Goal: Task Accomplishment & Management: Complete application form

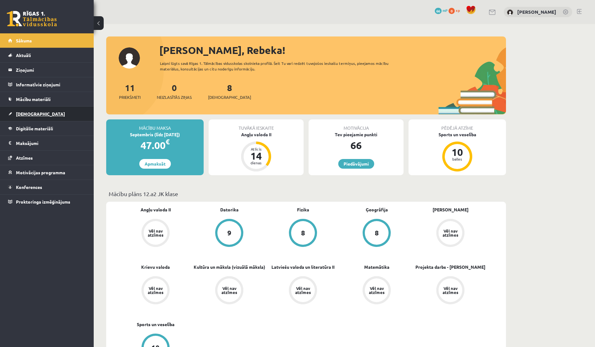
click at [28, 112] on span "[DEMOGRAPHIC_DATA]" at bounding box center [40, 114] width 49 height 6
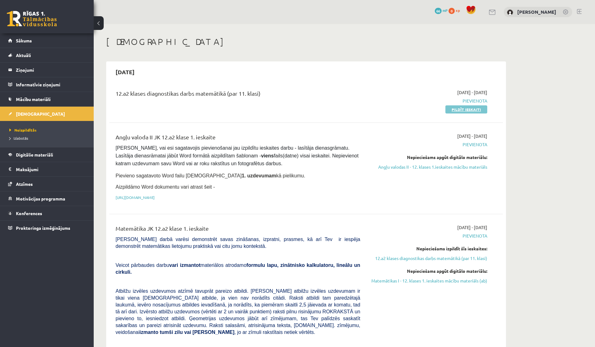
click at [329, 108] on link "Pildīt ieskaiti" at bounding box center [466, 110] width 42 height 8
click at [329, 112] on link "Pildīt ieskaiti" at bounding box center [466, 110] width 42 height 8
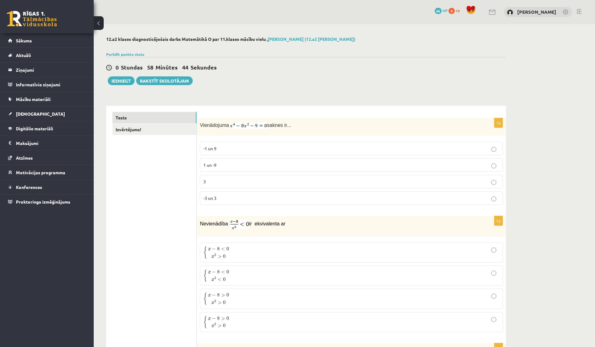
click at [249, 150] on p "-1 un 9" at bounding box center [351, 148] width 296 height 7
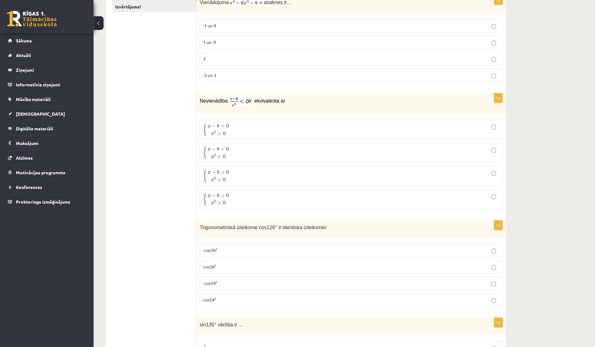
scroll to position [123, 0]
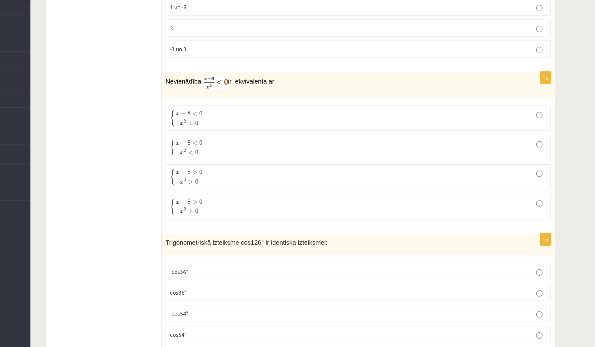
click at [273, 131] on p "{ x − 8 < 0 x 2 > 0 { x − 8 < 0 x 2 > 0" at bounding box center [351, 129] width 296 height 13
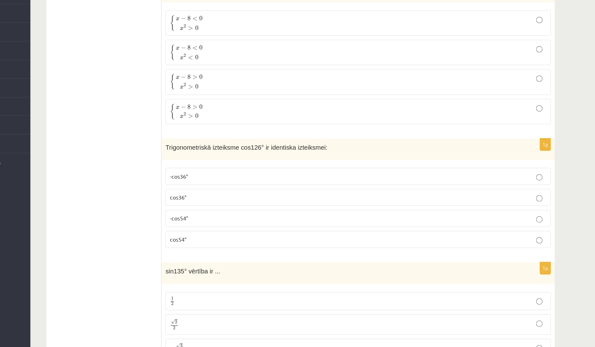
scroll to position [175, 0]
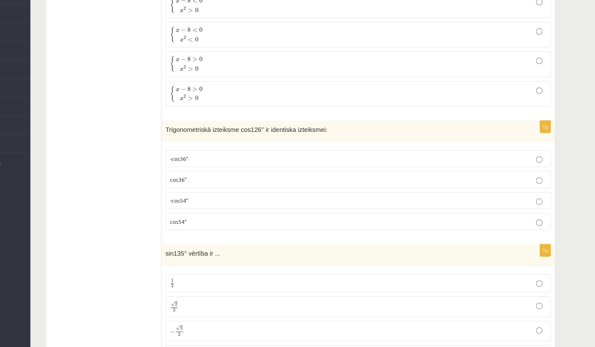
click at [244, 247] on p "cos54°" at bounding box center [351, 248] width 296 height 7
click at [240, 236] on label "-cos54°" at bounding box center [351, 231] width 303 height 13
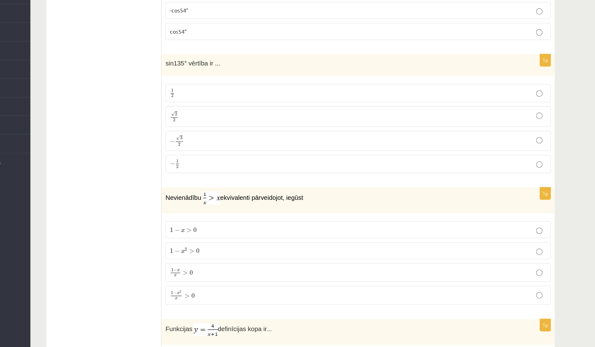
scroll to position [327, 0]
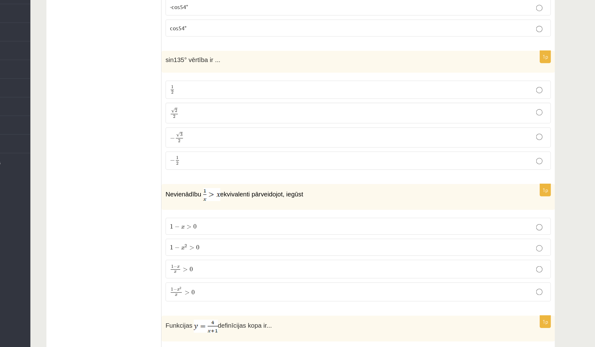
click at [229, 162] on p "√ 2 2 2 2" at bounding box center [351, 163] width 296 height 9
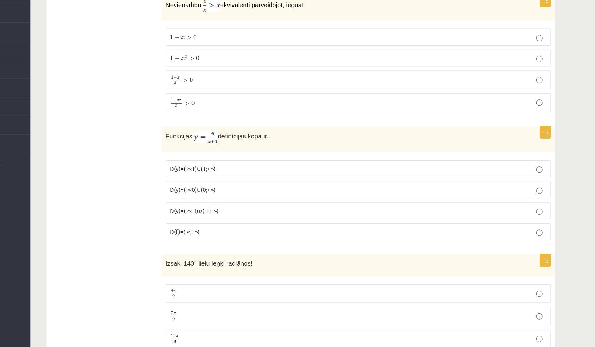
scroll to position [478, 0]
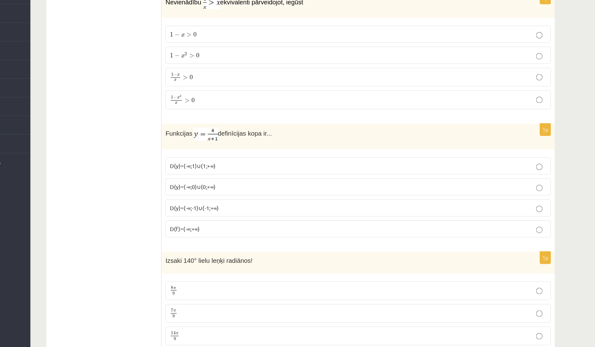
click at [230, 235] on span "D(y)=(-∞;-1)∪(-1;+∞)" at bounding box center [222, 238] width 38 height 6
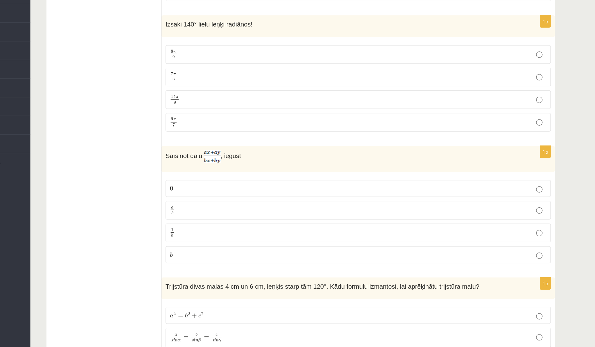
scroll to position [665, 0]
click at [240, 111] on label "8 π 9 8 π 9" at bounding box center [351, 116] width 303 height 15
click at [231, 235] on label "a b a b" at bounding box center [351, 239] width 303 height 15
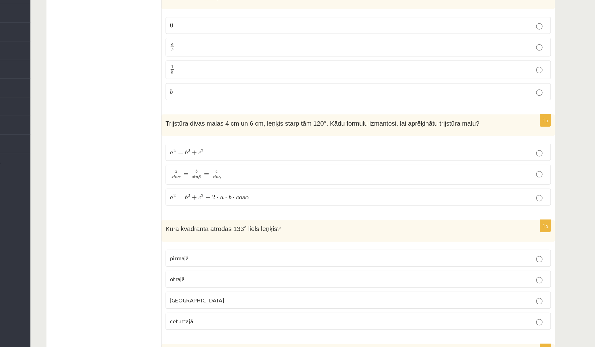
scroll to position [793, 0]
click at [247, 229] on span "⋅" at bounding box center [248, 230] width 2 height 2
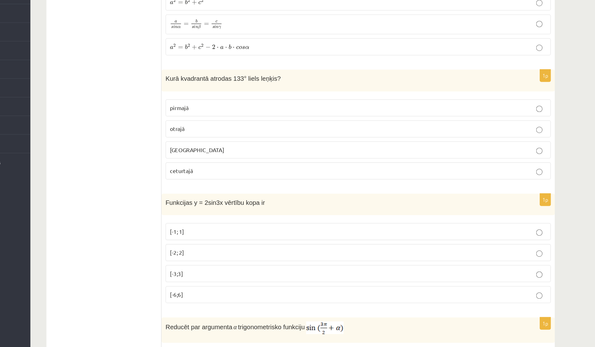
scroll to position [912, 0]
click at [243, 173] on p "otrajā" at bounding box center [351, 175] width 296 height 7
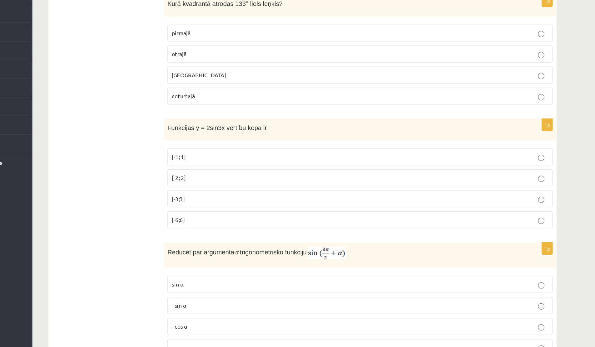
scroll to position [970, 0]
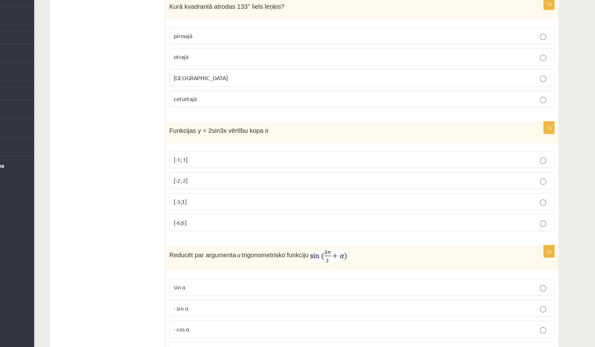
click at [256, 213] on p "[-2; 2]" at bounding box center [351, 214] width 296 height 7
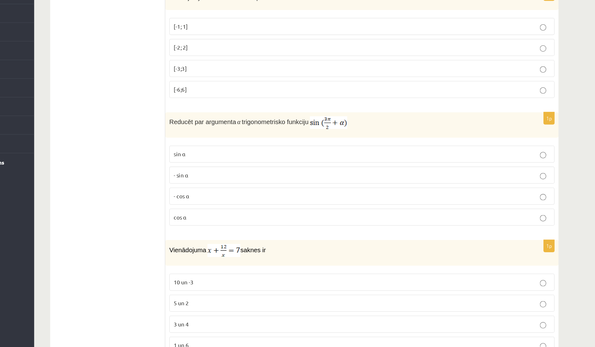
scroll to position [1076, 0]
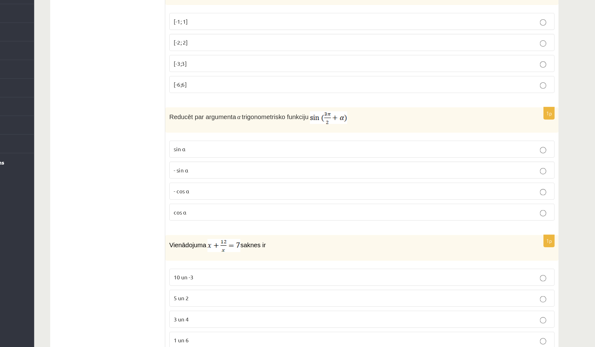
click at [283, 240] on p "cos⁡ α" at bounding box center [351, 241] width 296 height 7
click at [267, 226] on p "- cos ⁡α" at bounding box center [351, 224] width 296 height 7
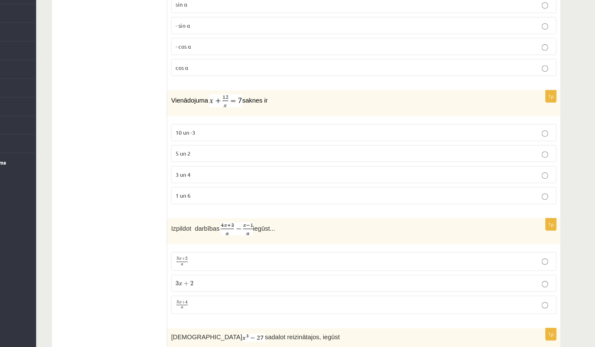
scroll to position [1193, 0]
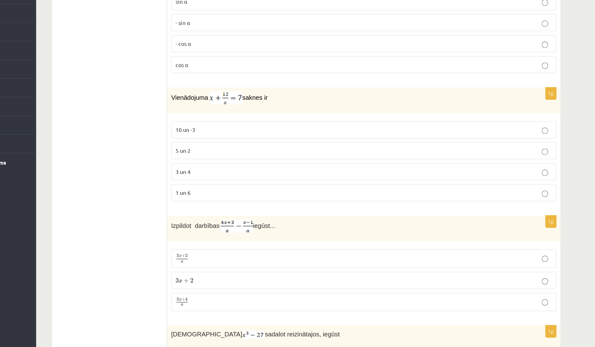
click at [245, 207] on p "3 un 4" at bounding box center [351, 209] width 296 height 7
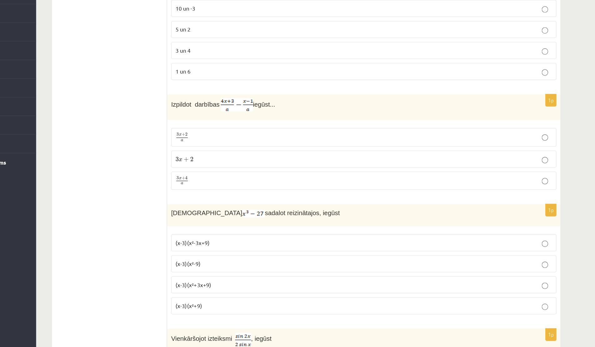
scroll to position [1288, 0]
click at [281, 219] on p "3 x + 4 a 3 x + 4 a" at bounding box center [351, 217] width 296 height 8
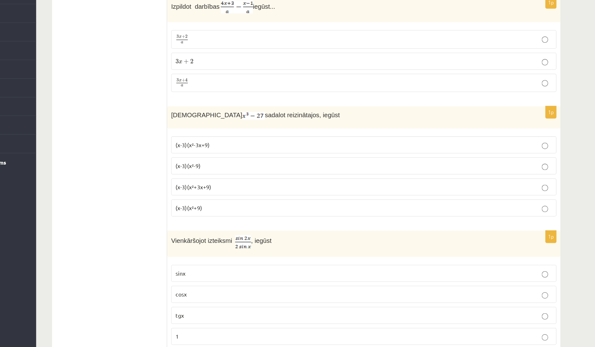
scroll to position [1369, 0]
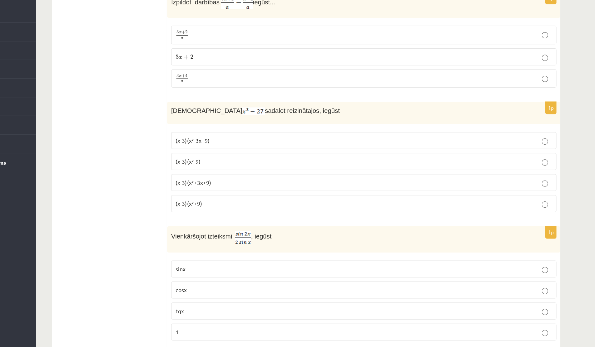
click at [220, 219] on span "(x-3)(x²+3x+9)" at bounding box center [217, 218] width 28 height 6
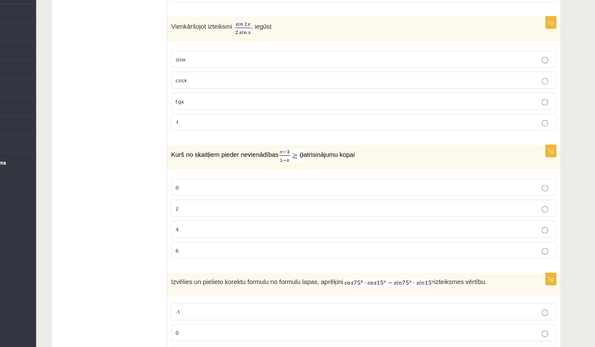
scroll to position [1534, 0]
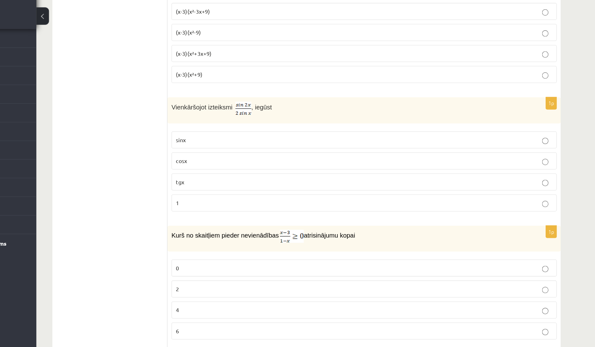
click at [240, 136] on p "cosx" at bounding box center [351, 137] width 296 height 7
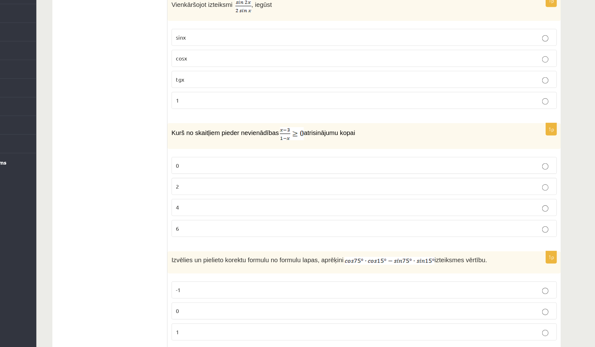
scroll to position [1552, 0]
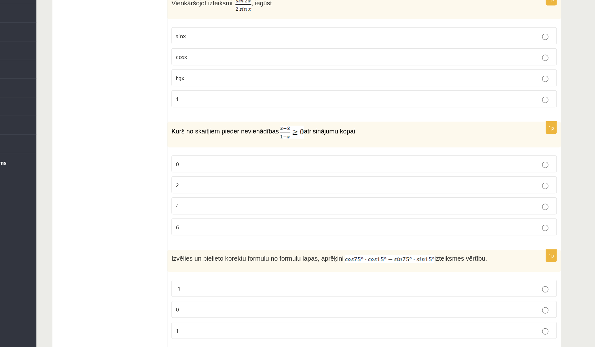
click at [260, 198] on label "0" at bounding box center [351, 202] width 303 height 13
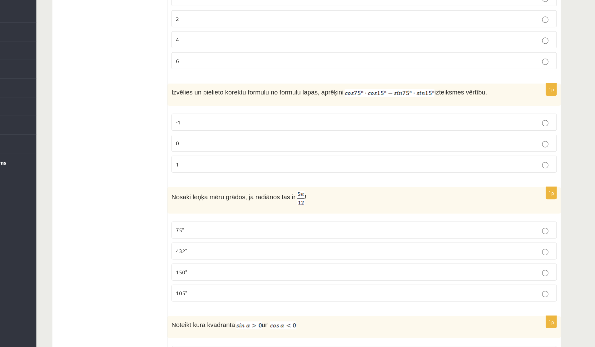
scroll to position [1684, 0]
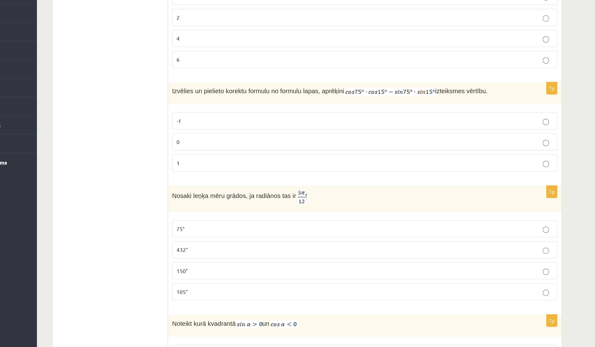
click at [492, 180] on label "0" at bounding box center [351, 185] width 303 height 13
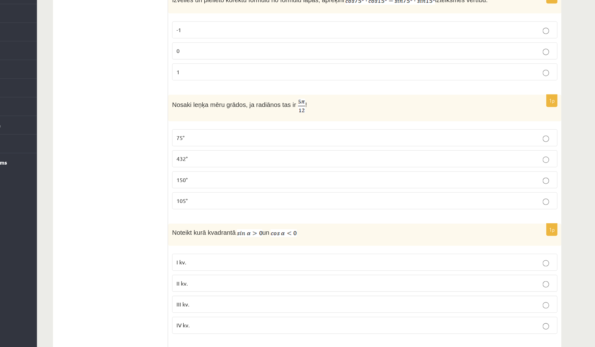
scroll to position [1756, 0]
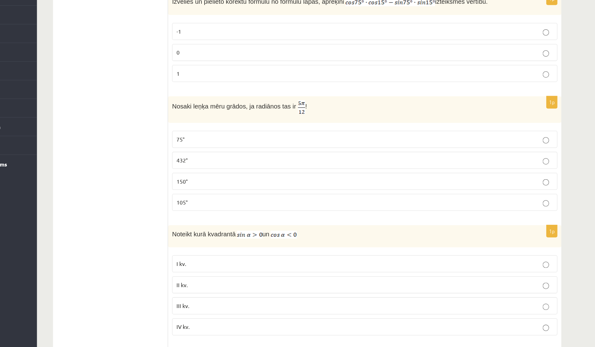
click at [431, 181] on p "75°" at bounding box center [351, 182] width 296 height 7
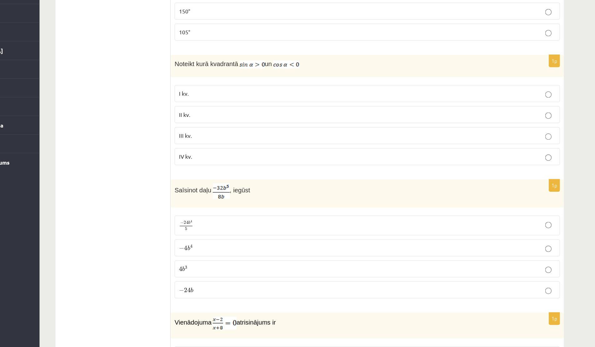
scroll to position [1888, 0]
click at [225, 201] on label "IV kv." at bounding box center [351, 197] width 303 height 13
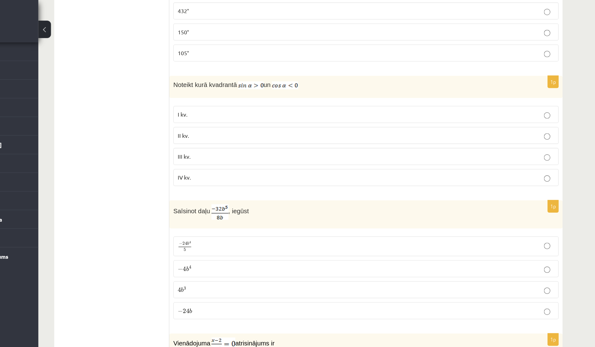
scroll to position [1946, 0]
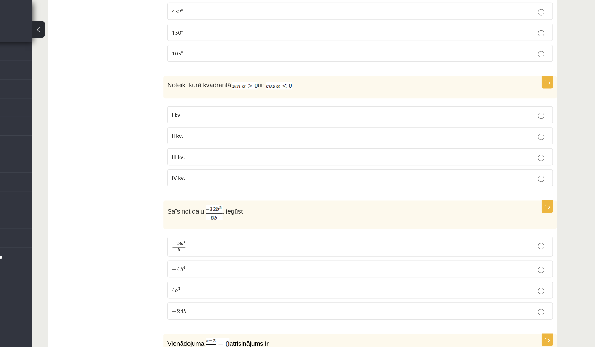
click at [240, 111] on label "II kv." at bounding box center [351, 106] width 303 height 13
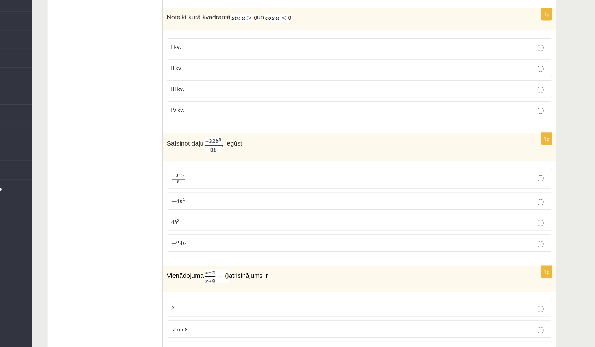
click at [223, 209] on p "− 4 b 4 − 4 b 4" at bounding box center [351, 212] width 296 height 7
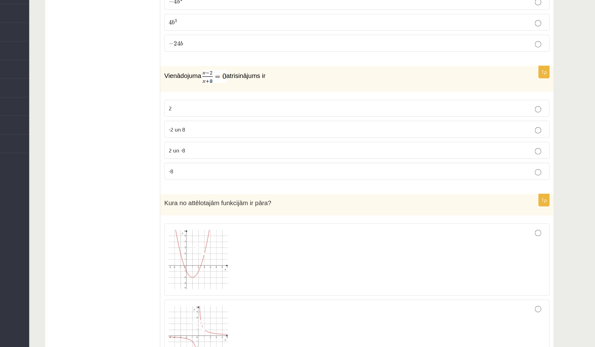
scroll to position [2087, 0]
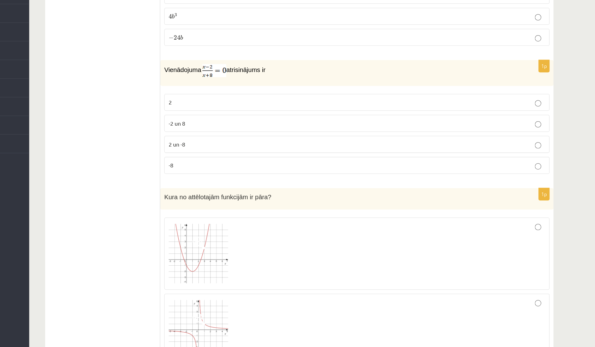
click at [219, 151] on p "2" at bounding box center [351, 154] width 296 height 7
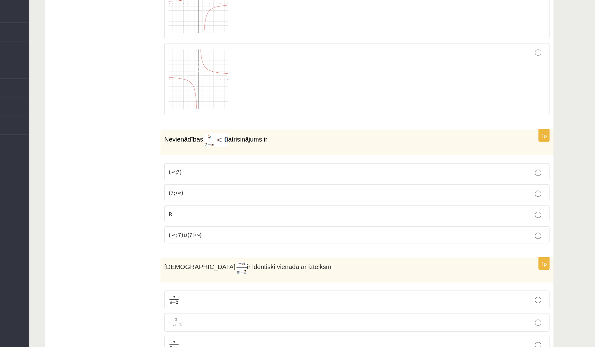
scroll to position [2619, 0]
click at [214, 223] on span "(7;+∞)" at bounding box center [209, 225] width 12 height 6
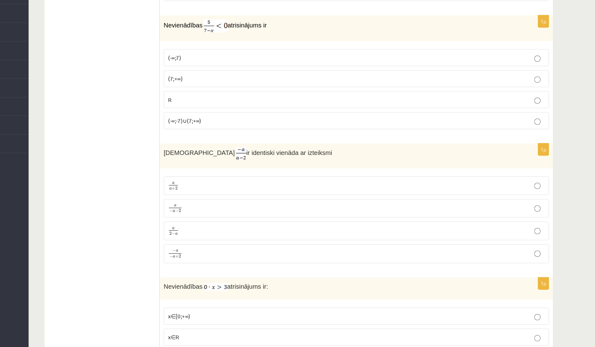
scroll to position [2709, 0]
click at [225, 252] on p "a 2 − a a 2 − a" at bounding box center [351, 255] width 296 height 8
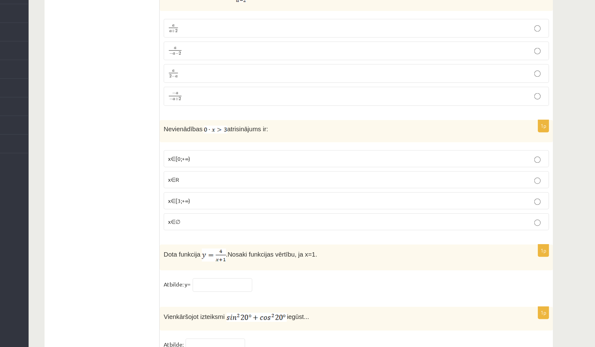
scroll to position [2833, 0]
click at [216, 245] on p "x∈∅" at bounding box center [351, 248] width 296 height 7
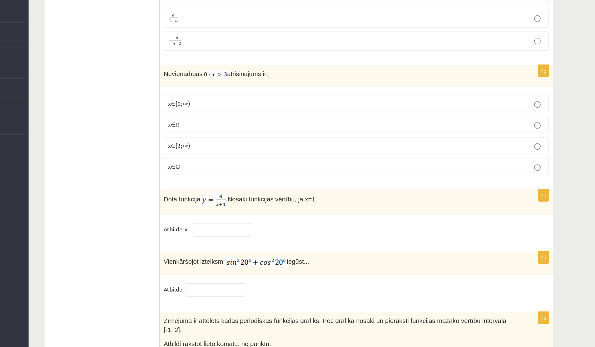
scroll to position [2875, 0]
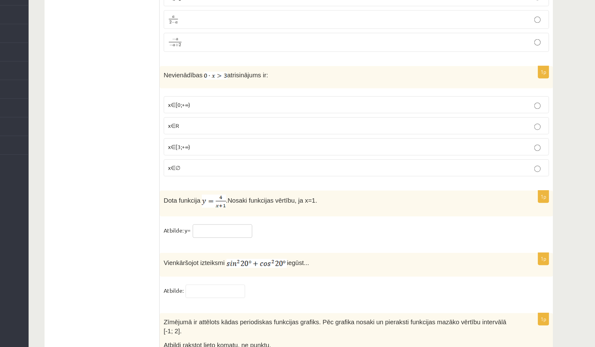
click at [228, 250] on input "text" at bounding box center [246, 255] width 47 height 11
type input "*"
click at [228, 302] on input "text" at bounding box center [240, 302] width 47 height 11
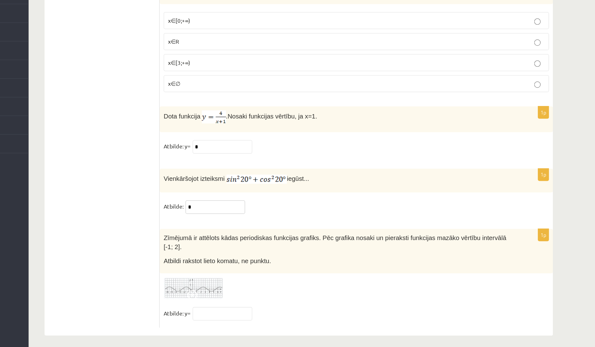
scroll to position [2943, 0]
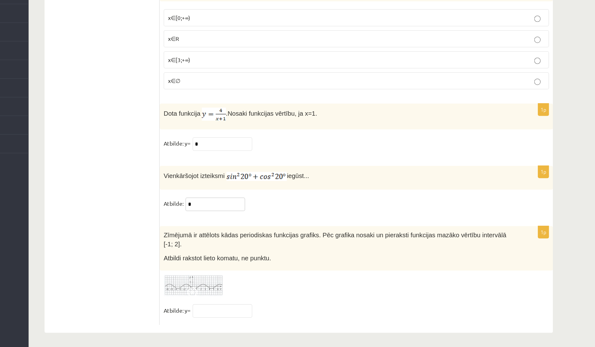
type input "*"
click at [232, 294] on img at bounding box center [223, 298] width 47 height 17
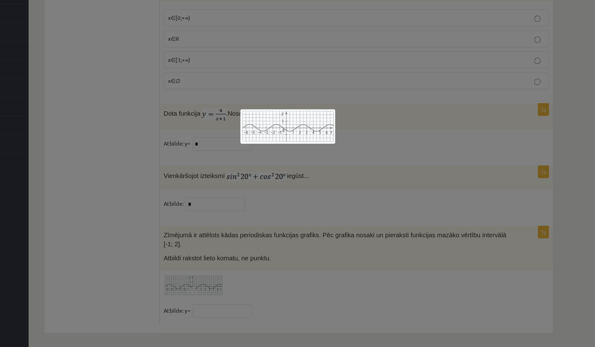
click at [319, 227] on div at bounding box center [297, 173] width 595 height 347
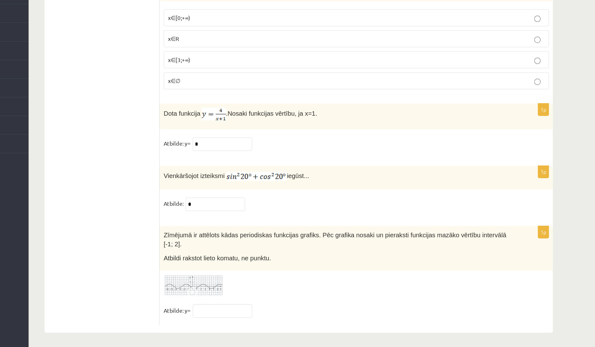
click at [222, 295] on img at bounding box center [223, 298] width 47 height 17
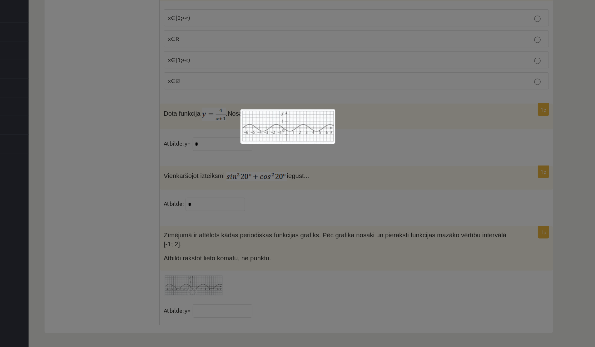
click at [185, 266] on div at bounding box center [297, 173] width 595 height 347
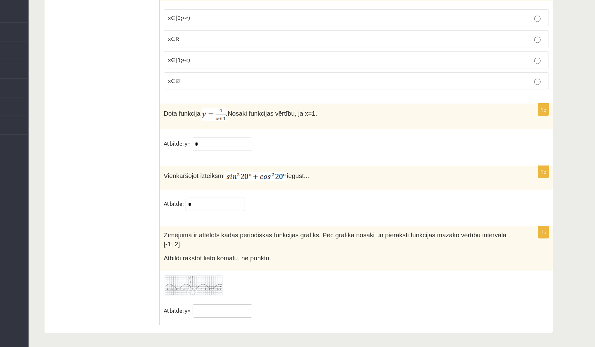
click at [233, 316] on input "text" at bounding box center [246, 319] width 47 height 11
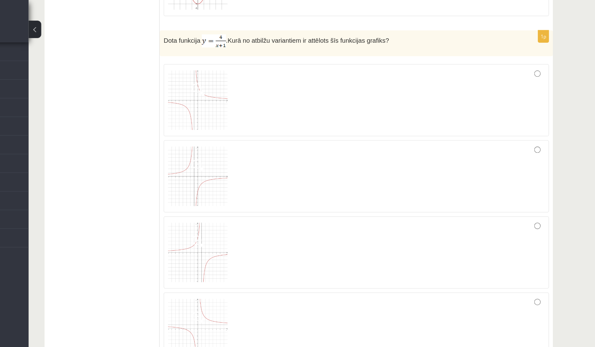
scroll to position [2494, 0]
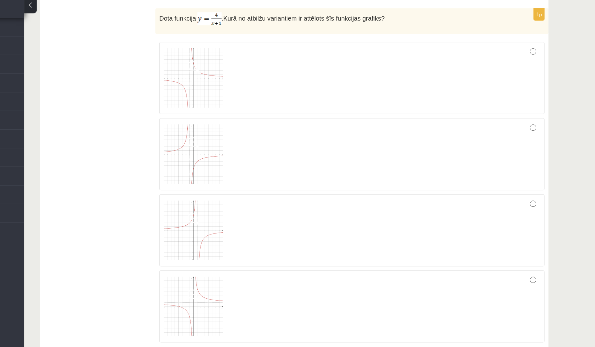
type input "****"
click at [295, 85] on div at bounding box center [351, 81] width 296 height 50
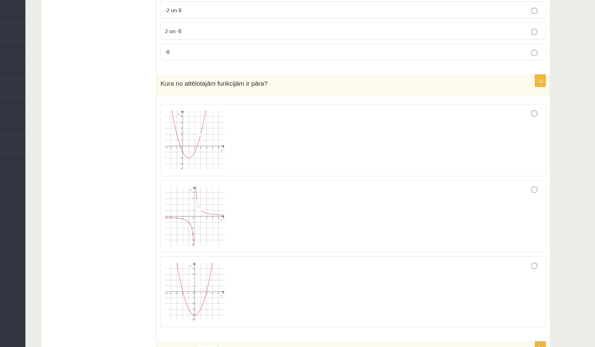
scroll to position [2245, 0]
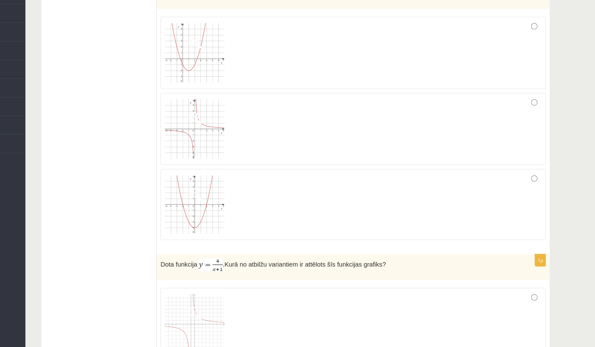
click at [264, 246] on div at bounding box center [351, 235] width 296 height 49
click at [282, 184] on div at bounding box center [351, 176] width 296 height 50
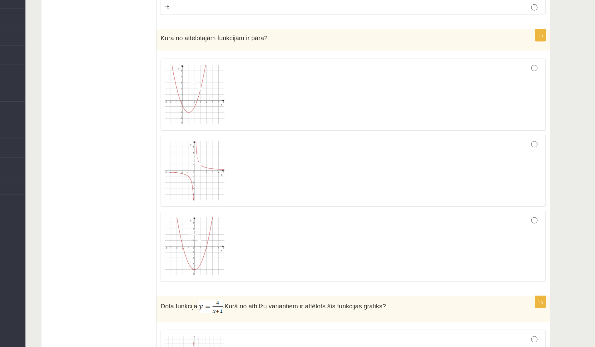
click at [224, 234] on img at bounding box center [226, 235] width 47 height 46
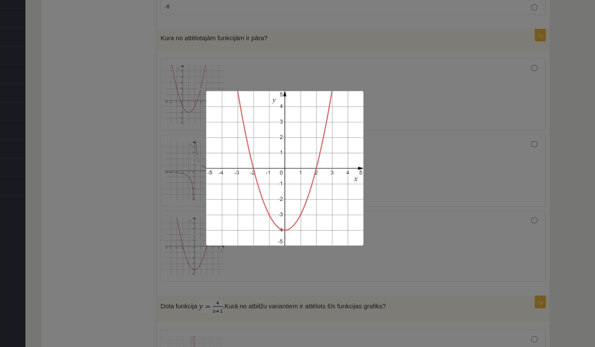
click at [178, 221] on div at bounding box center [297, 173] width 595 height 347
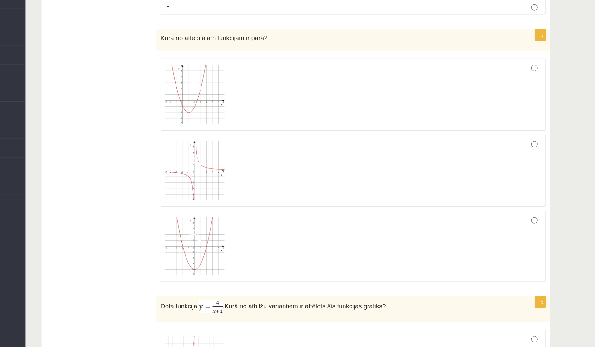
click at [227, 190] on img at bounding box center [226, 175] width 47 height 47
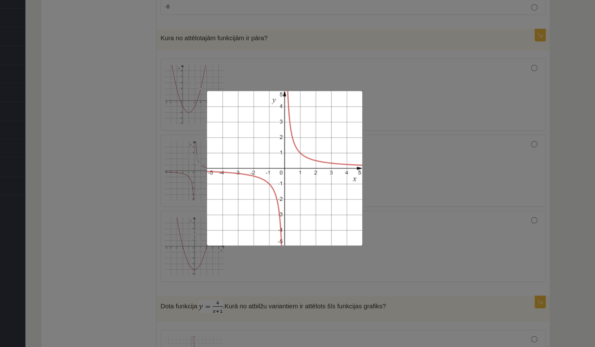
click at [186, 190] on div at bounding box center [297, 173] width 595 height 347
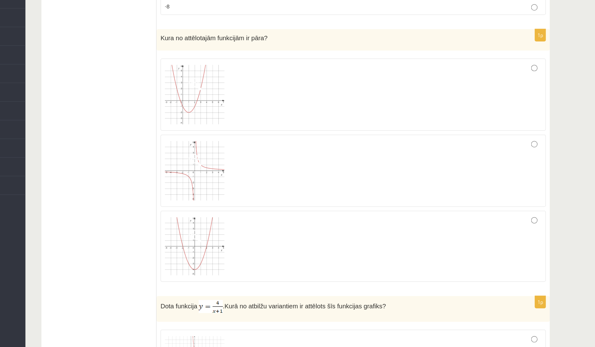
click at [268, 188] on div at bounding box center [351, 176] width 296 height 50
click at [281, 241] on div at bounding box center [351, 235] width 296 height 49
click at [290, 185] on div at bounding box center [351, 176] width 296 height 50
click at [290, 215] on div at bounding box center [351, 235] width 296 height 49
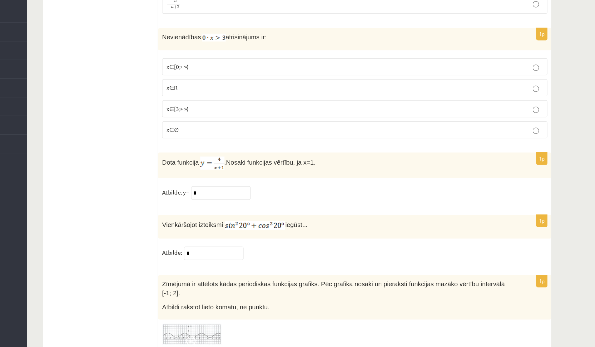
scroll to position [2943, 0]
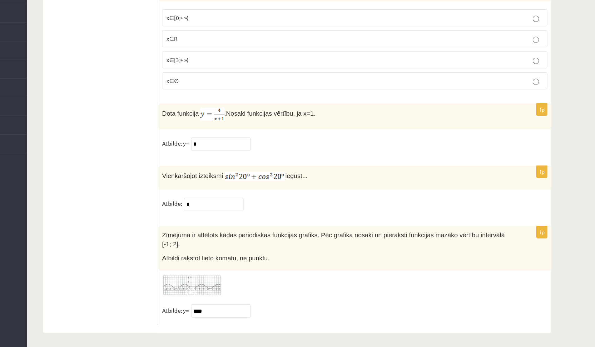
click at [223, 304] on span at bounding box center [224, 305] width 10 height 10
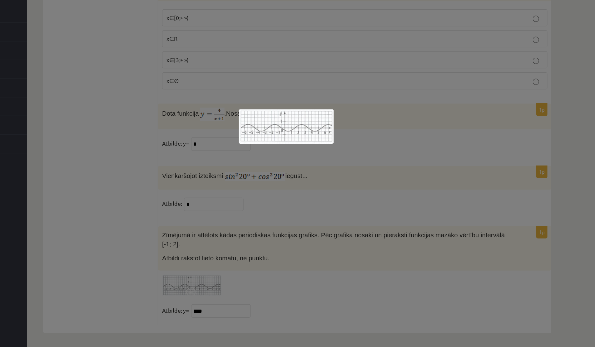
click at [151, 289] on div at bounding box center [297, 173] width 595 height 347
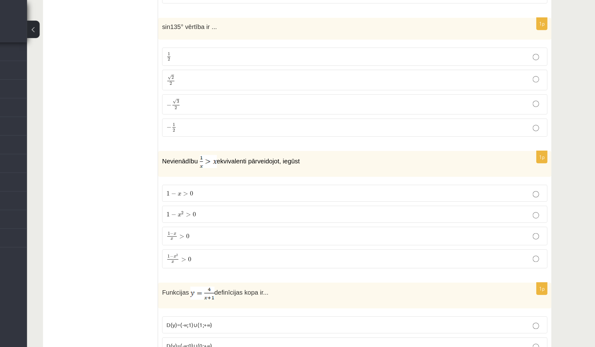
scroll to position [388, 0]
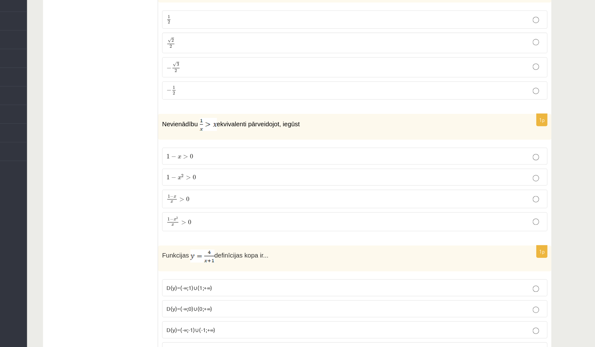
click at [220, 207] on span ">" at bounding box center [221, 207] width 4 height 3
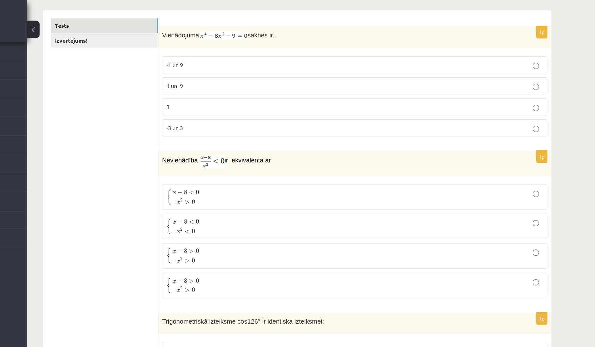
scroll to position [96, 0]
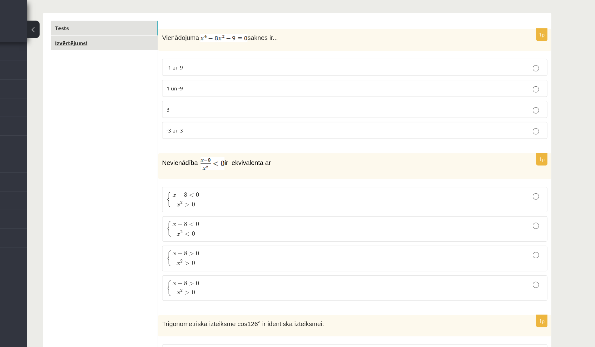
click at [148, 37] on link "Izvērtējums!" at bounding box center [154, 34] width 84 height 12
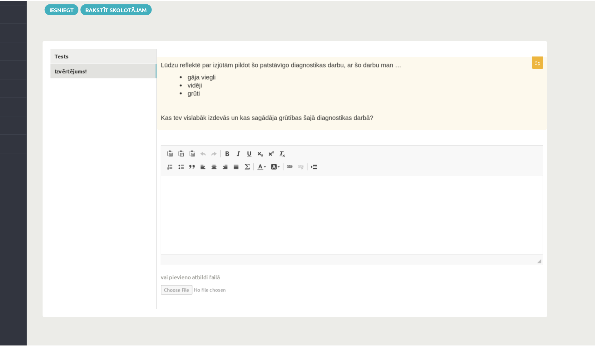
scroll to position [0, 0]
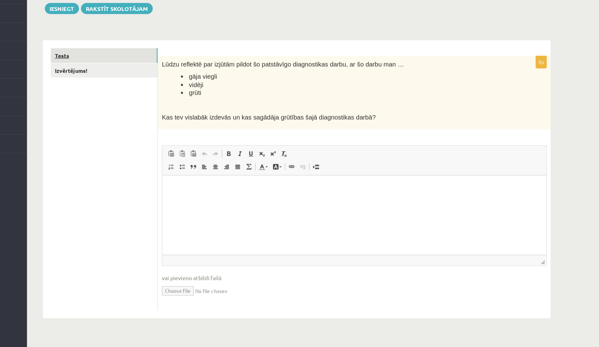
click at [170, 121] on link "Tests" at bounding box center [154, 118] width 84 height 12
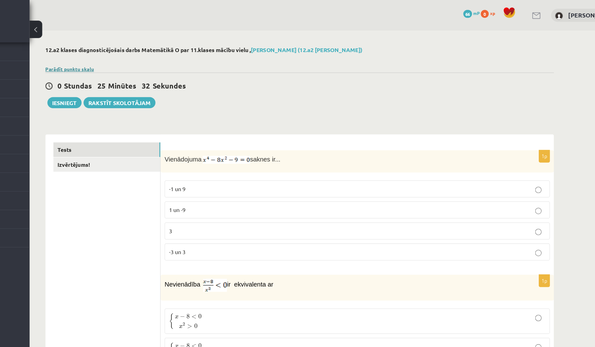
click at [136, 52] on link "Parādīt punktu skalu" at bounding box center [125, 54] width 38 height 5
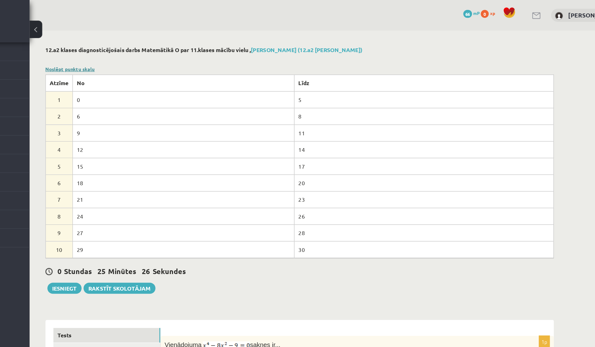
click at [127, 56] on link "Noslēpt punktu skalu" at bounding box center [125, 54] width 39 height 5
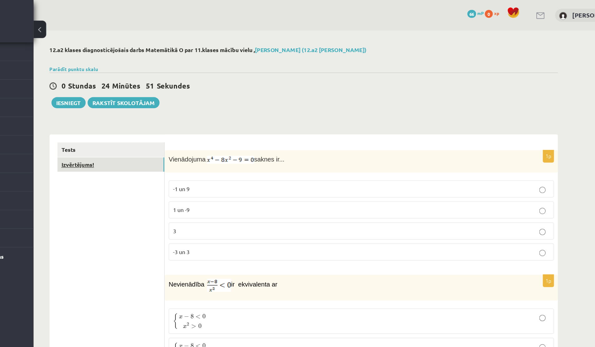
click at [159, 127] on link "Izvērtējums!" at bounding box center [154, 130] width 84 height 12
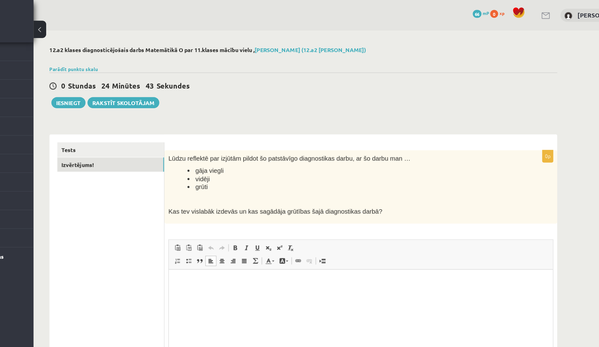
click at [189, 280] on p "Editor, wiswyg-editor-user-answer-47363790416600" at bounding box center [320, 279] width 290 height 7
click at [155, 116] on link "Tests" at bounding box center [154, 118] width 84 height 12
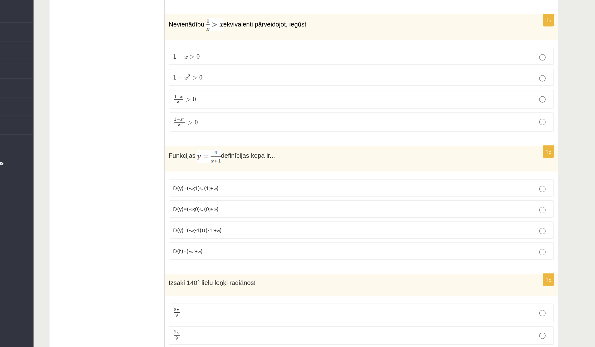
scroll to position [462, 0]
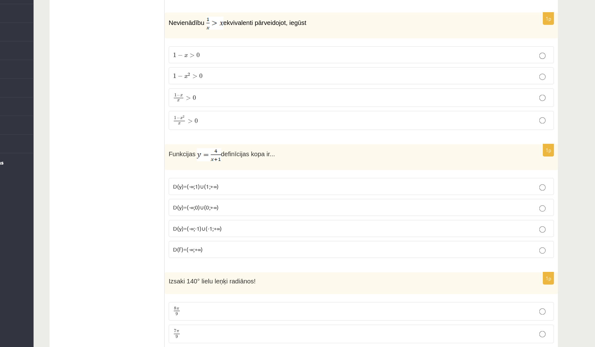
click at [210, 151] on span "1 − x x" at bounding box center [207, 150] width 9 height 7
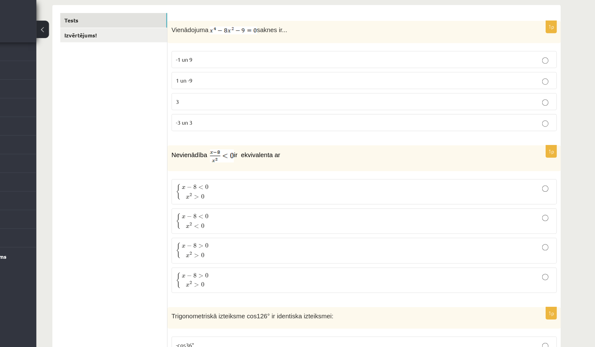
scroll to position [101, 0]
click at [161, 31] on link "Izvērtējums!" at bounding box center [154, 29] width 84 height 12
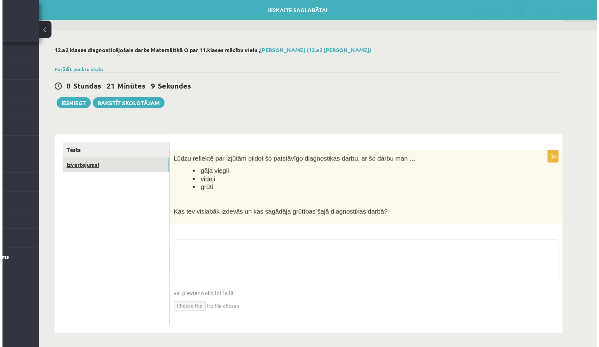
scroll to position [0, 0]
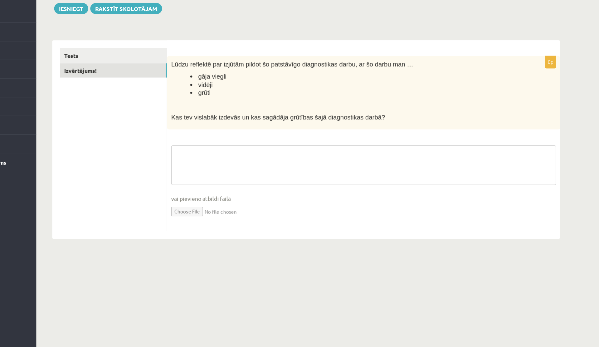
click at [225, 191] on textarea at bounding box center [351, 204] width 303 height 31
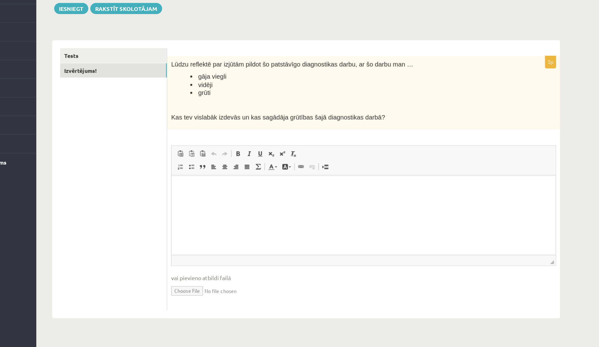
click at [214, 192] on html at bounding box center [323, 184] width 302 height 19
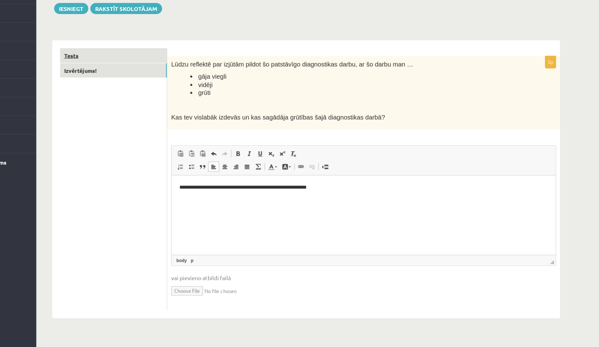
click at [140, 116] on link "Tests" at bounding box center [154, 118] width 84 height 12
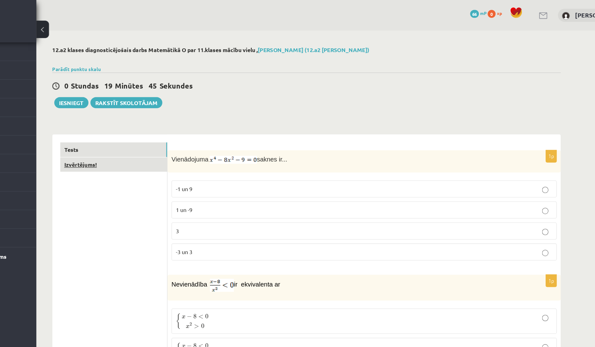
click at [154, 129] on link "Izvērtējums!" at bounding box center [154, 130] width 84 height 12
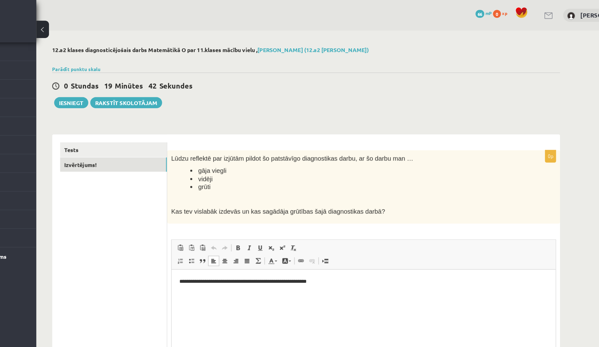
click at [306, 276] on p "**********" at bounding box center [323, 279] width 290 height 7
click at [305, 281] on p "**********" at bounding box center [323, 279] width 290 height 7
click at [176, 113] on link "Tests" at bounding box center [154, 118] width 84 height 12
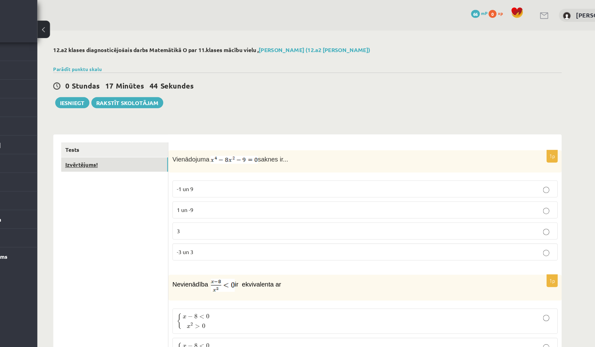
click at [138, 131] on link "Izvērtējums!" at bounding box center [154, 130] width 84 height 12
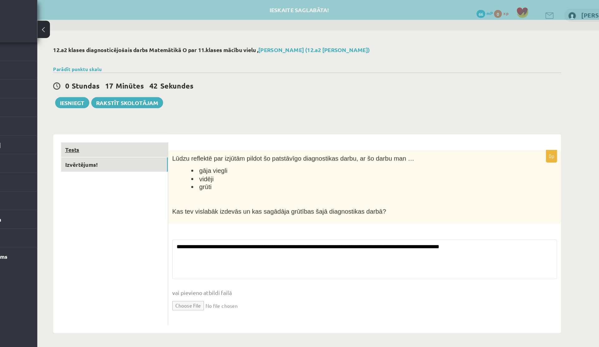
click at [144, 120] on link "Tests" at bounding box center [154, 118] width 84 height 12
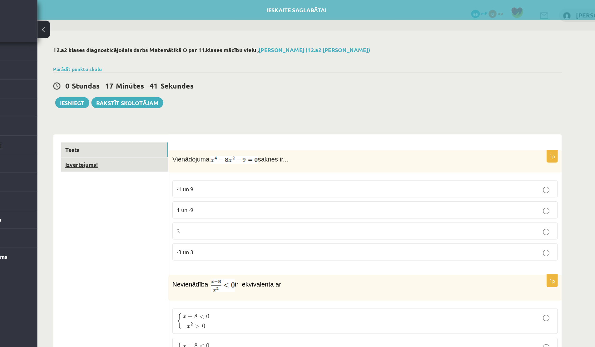
click at [149, 131] on link "Izvērtējums!" at bounding box center [154, 130] width 84 height 12
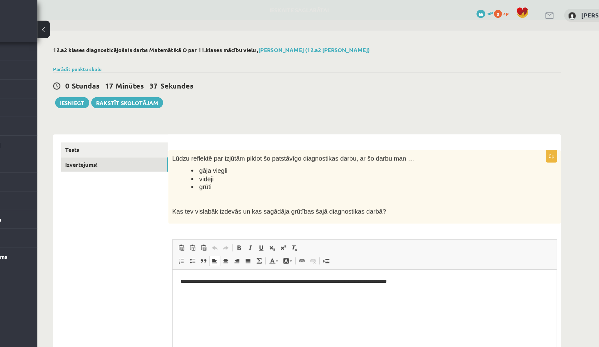
click at [341, 279] on p "**********" at bounding box center [324, 279] width 290 height 7
click at [343, 279] on p "**********" at bounding box center [324, 279] width 290 height 7
click at [362, 279] on p "**********" at bounding box center [324, 279] width 290 height 7
click at [363, 279] on p "**********" at bounding box center [324, 279] width 290 height 7
click at [406, 281] on p "**********" at bounding box center [324, 279] width 290 height 7
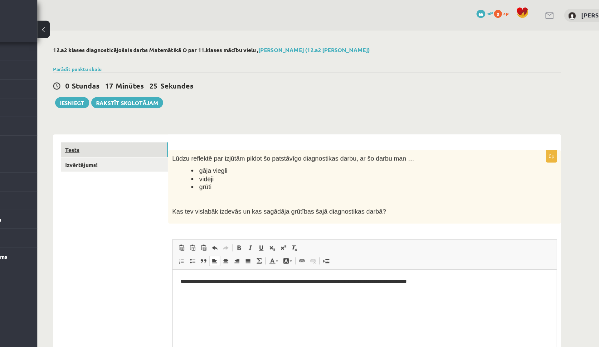
click at [142, 121] on link "Tests" at bounding box center [154, 118] width 84 height 12
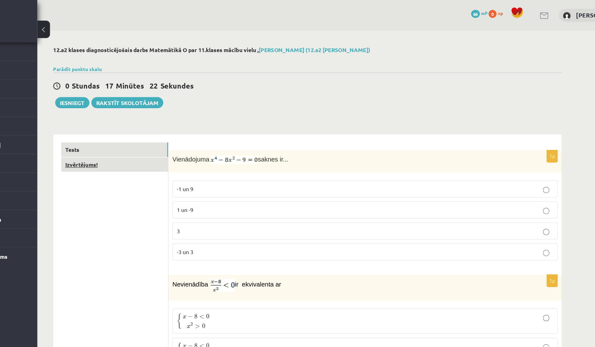
click at [151, 132] on link "Izvērtējums!" at bounding box center [154, 130] width 84 height 12
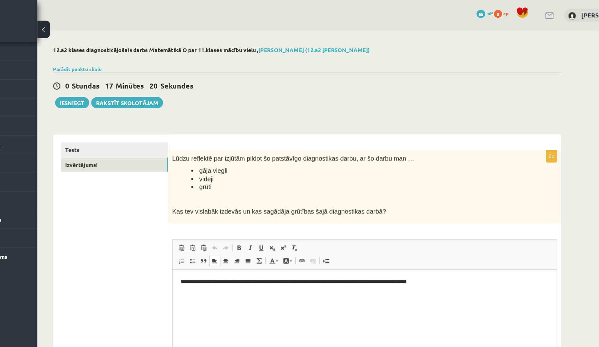
click at [400, 283] on html "**********" at bounding box center [324, 279] width 302 height 19
click at [155, 121] on link "Tests" at bounding box center [154, 118] width 84 height 12
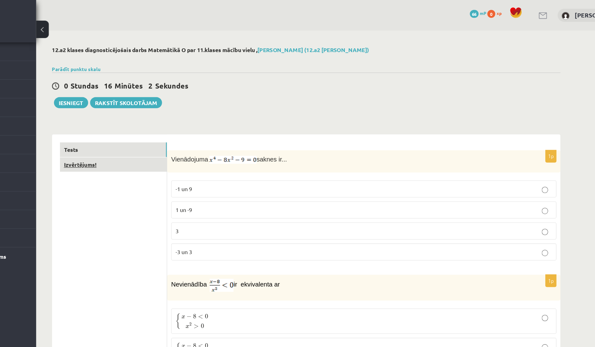
click at [161, 130] on link "Izvērtējums!" at bounding box center [154, 130] width 84 height 12
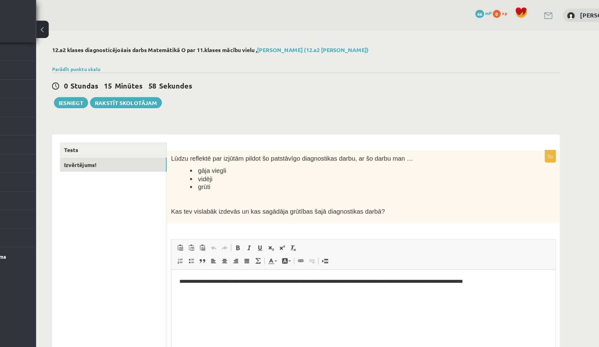
click at [446, 282] on p "**********" at bounding box center [323, 279] width 290 height 7
click at [162, 117] on link "Tests" at bounding box center [154, 118] width 84 height 12
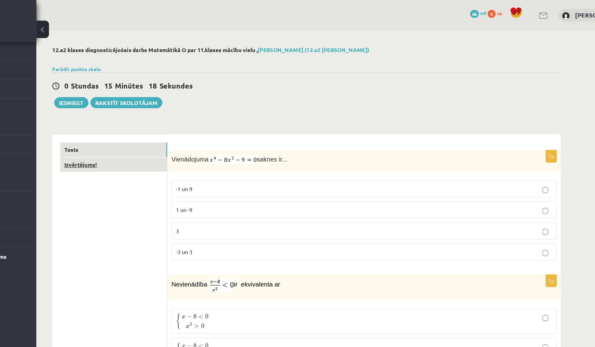
click at [175, 131] on link "Izvērtējums!" at bounding box center [154, 130] width 84 height 12
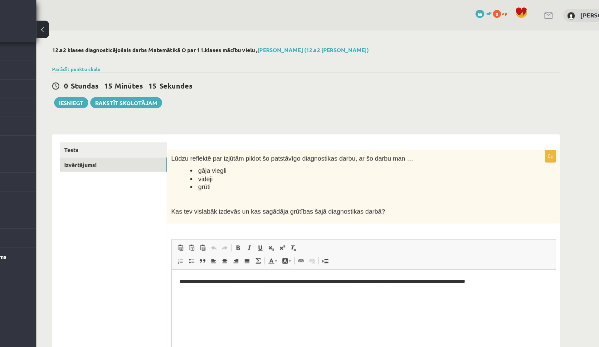
click at [452, 280] on p "**********" at bounding box center [323, 279] width 290 height 7
click at [174, 121] on link "Tests" at bounding box center [154, 118] width 84 height 12
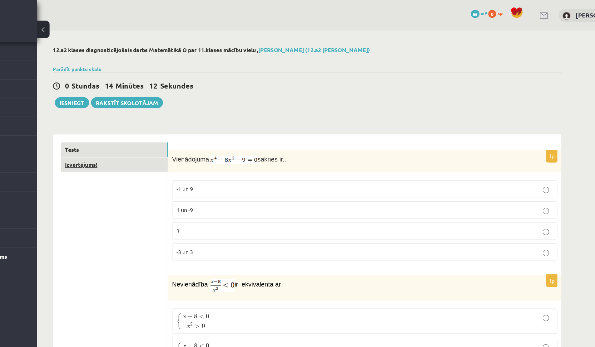
click at [159, 132] on link "Izvērtējums!" at bounding box center [154, 130] width 84 height 12
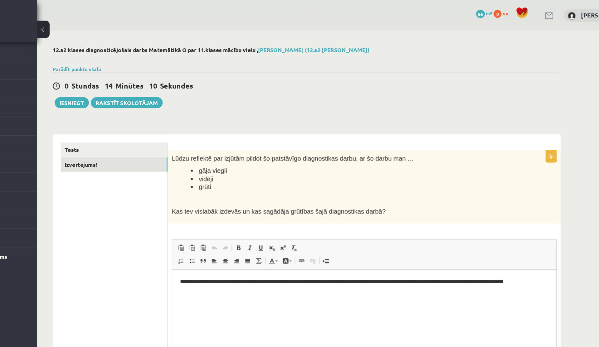
click at [238, 286] on p "**********" at bounding box center [323, 282] width 290 height 13
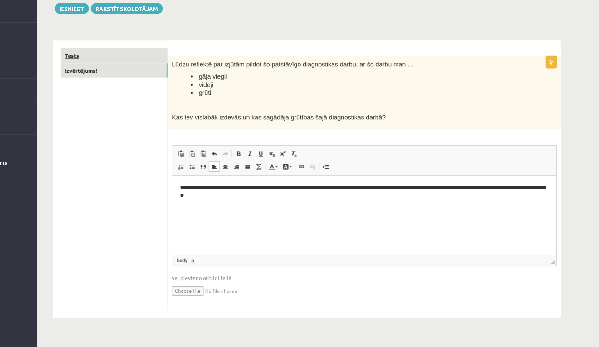
click at [140, 116] on link "Tests" at bounding box center [154, 118] width 84 height 12
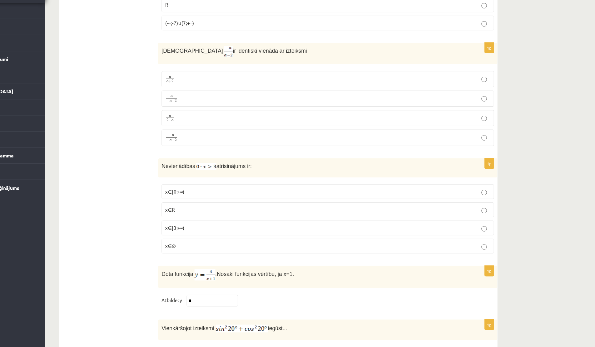
scroll to position [2943, 0]
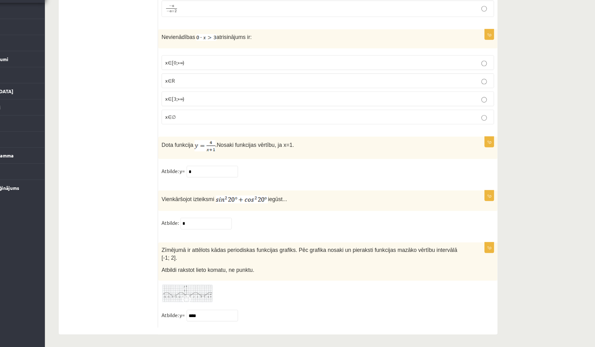
click at [210, 299] on img at bounding box center [223, 298] width 47 height 17
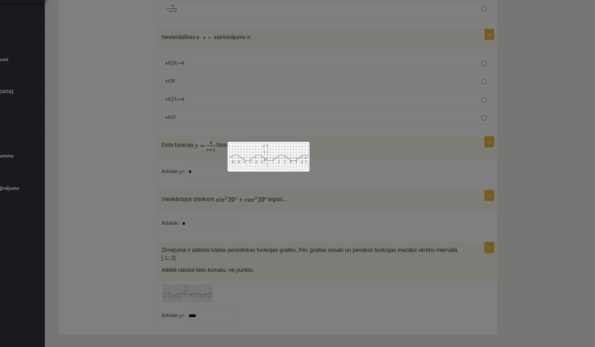
click at [185, 295] on div at bounding box center [297, 173] width 595 height 347
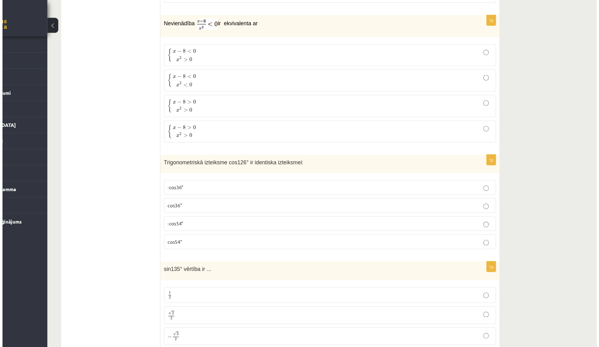
scroll to position [0, 0]
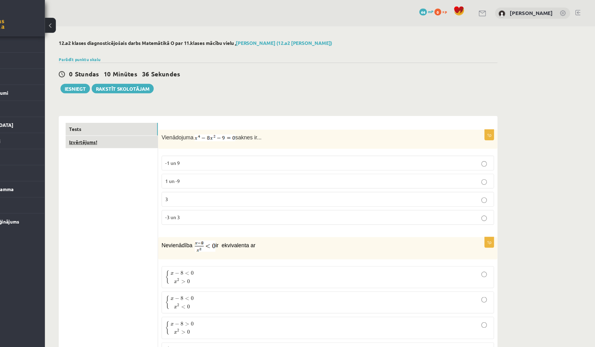
click at [152, 133] on link "Izvērtējums!" at bounding box center [154, 130] width 84 height 12
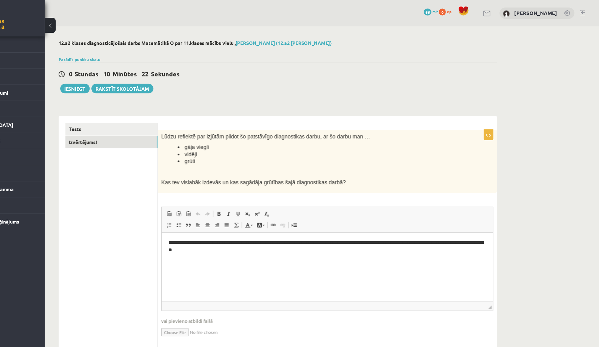
click at [328, 244] on p "**********" at bounding box center [313, 245] width 290 height 13
click at [301, 254] on html "**********" at bounding box center [312, 246] width 302 height 26
click at [154, 121] on link "Tests" at bounding box center [154, 118] width 84 height 12
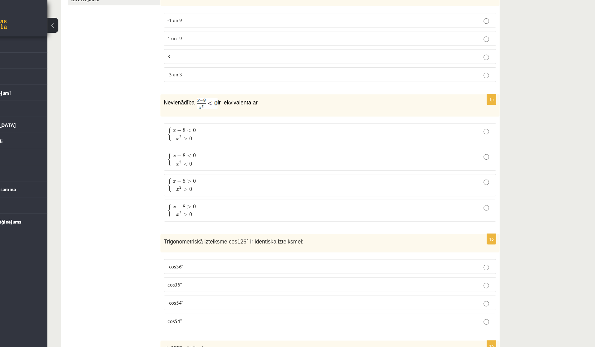
scroll to position [15, 0]
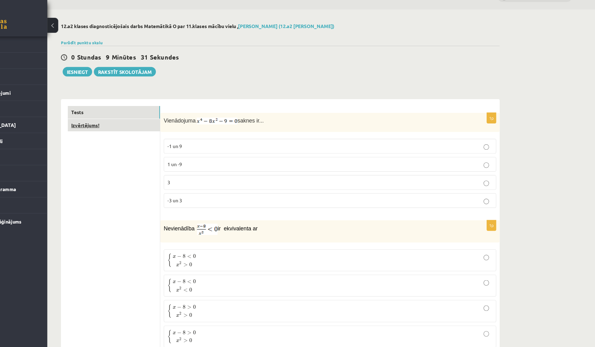
click at [144, 113] on link "Izvērtējums!" at bounding box center [154, 115] width 84 height 12
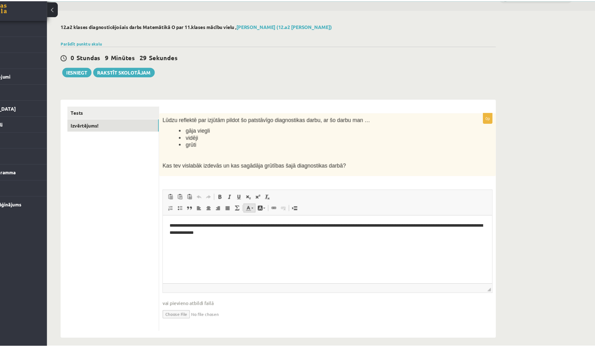
scroll to position [0, 0]
click at [269, 226] on p "**********" at bounding box center [315, 228] width 290 height 13
click at [268, 226] on p "**********" at bounding box center [315, 228] width 290 height 13
click at [353, 227] on p "**********" at bounding box center [315, 228] width 290 height 13
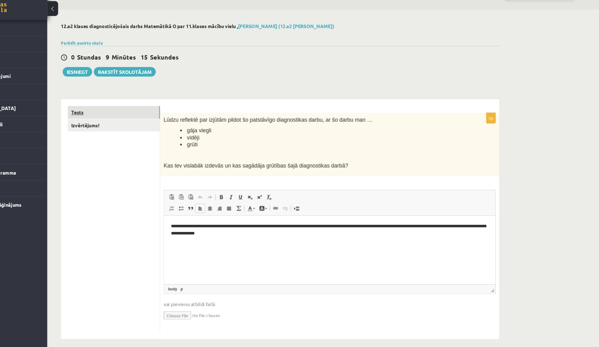
click at [135, 120] on link "Tests" at bounding box center [154, 118] width 84 height 12
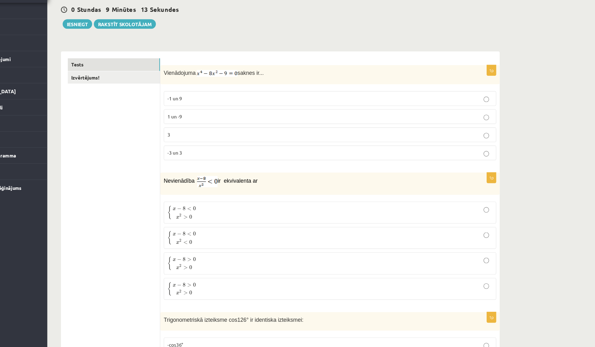
scroll to position [28, 0]
click at [166, 97] on link "Izvērtējums!" at bounding box center [154, 102] width 84 height 12
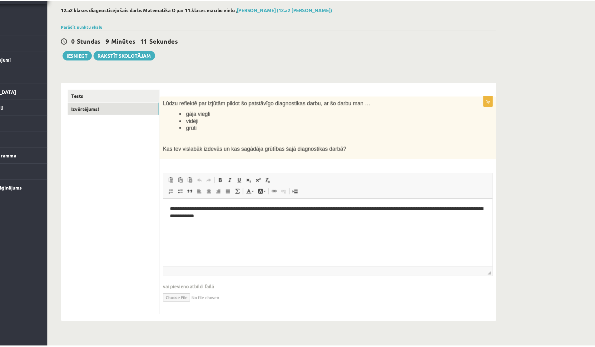
scroll to position [0, 0]
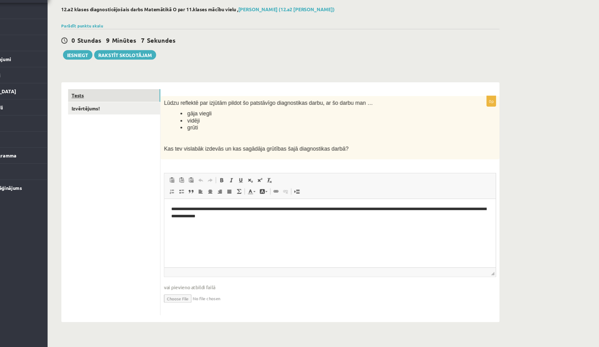
click at [167, 121] on link "Tests" at bounding box center [154, 118] width 84 height 12
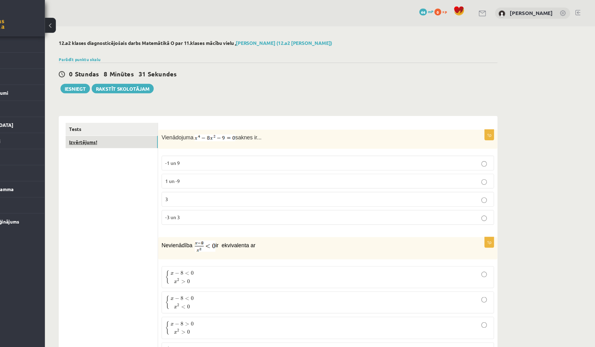
click at [146, 128] on link "Izvērtējums!" at bounding box center [154, 130] width 84 height 12
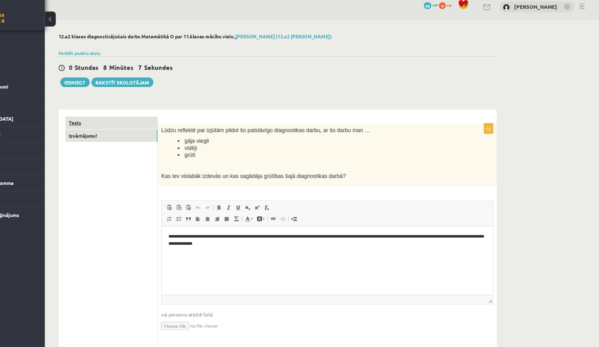
click at [172, 123] on link "Tests" at bounding box center [154, 118] width 84 height 12
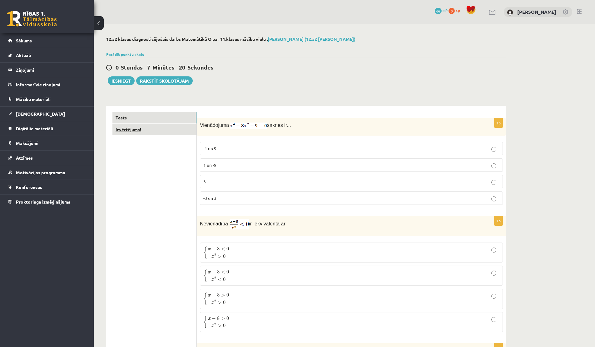
click at [152, 131] on link "Izvērtējums!" at bounding box center [154, 130] width 84 height 12
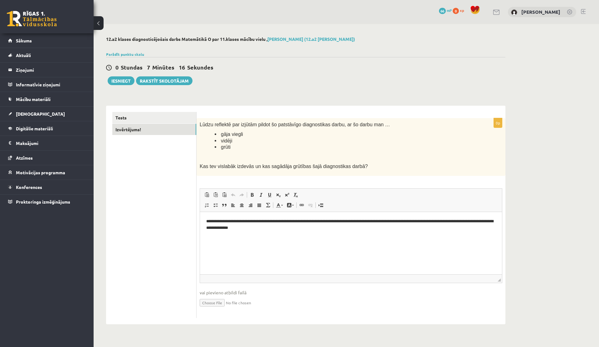
click at [393, 221] on p "**********" at bounding box center [351, 224] width 290 height 13
click at [147, 120] on link "Tests" at bounding box center [154, 118] width 84 height 12
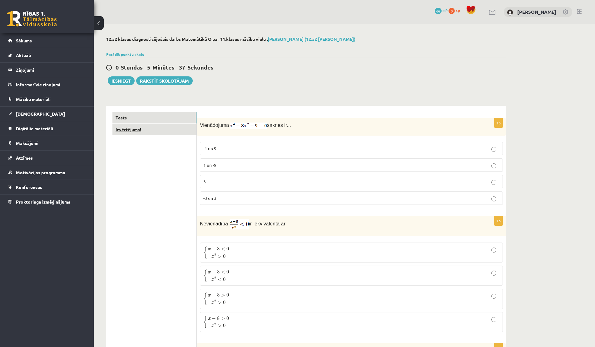
click at [159, 132] on link "Izvērtējums!" at bounding box center [154, 130] width 84 height 12
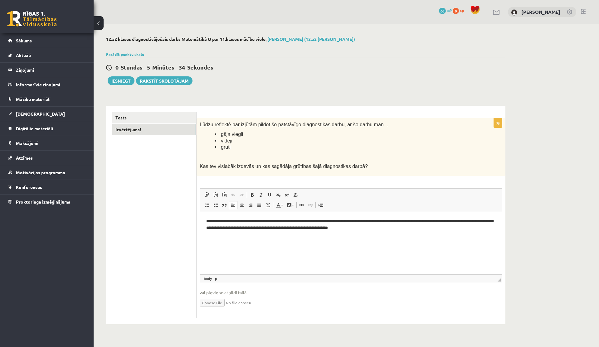
click at [221, 229] on p "**********" at bounding box center [351, 224] width 290 height 13
click at [256, 229] on p "**********" at bounding box center [351, 224] width 290 height 13
click at [291, 229] on p "**********" at bounding box center [351, 224] width 290 height 13
click at [477, 226] on p "**********" at bounding box center [351, 224] width 290 height 13
click at [244, 229] on p "**********" at bounding box center [351, 224] width 290 height 13
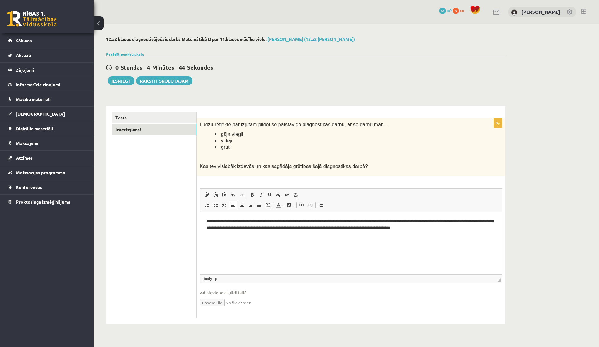
click at [252, 229] on p "**********" at bounding box center [351, 224] width 290 height 13
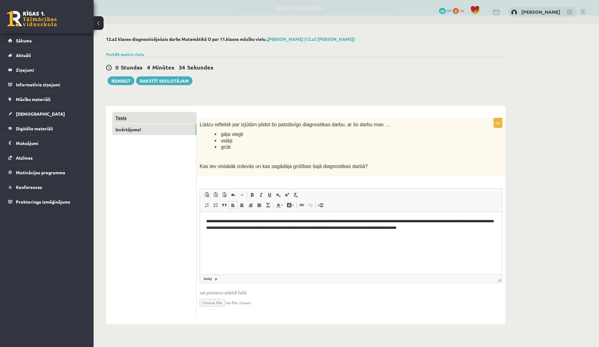
click at [150, 116] on link "Tests" at bounding box center [154, 118] width 84 height 12
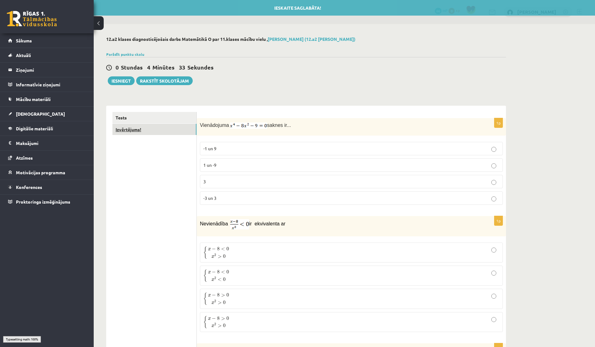
click at [156, 132] on link "Izvērtējums!" at bounding box center [154, 130] width 84 height 12
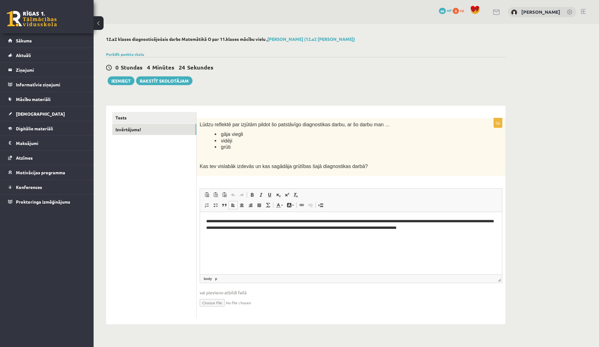
click at [457, 222] on p "**********" at bounding box center [351, 224] width 290 height 13
click at [474, 222] on p "**********" at bounding box center [351, 224] width 290 height 13
click at [458, 222] on p "**********" at bounding box center [351, 224] width 290 height 13
click at [483, 223] on p "**********" at bounding box center [351, 224] width 290 height 13
click at [286, 244] on html "**********" at bounding box center [351, 228] width 302 height 32
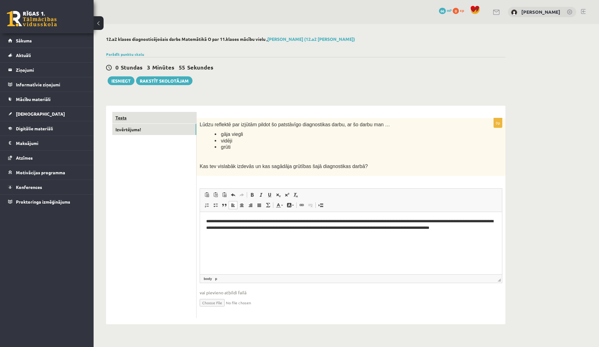
click at [133, 117] on link "Tests" at bounding box center [154, 118] width 84 height 12
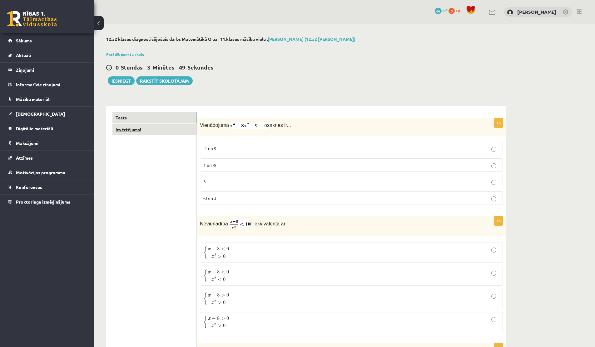
click at [145, 128] on link "Izvērtējums!" at bounding box center [154, 130] width 84 height 12
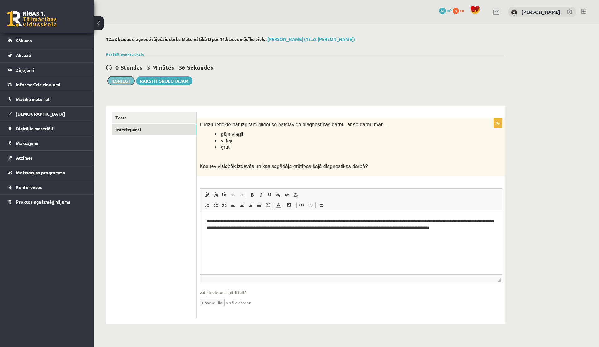
click at [120, 81] on button "Iesniegt" at bounding box center [121, 80] width 27 height 9
click at [149, 114] on link "Tests" at bounding box center [154, 118] width 84 height 12
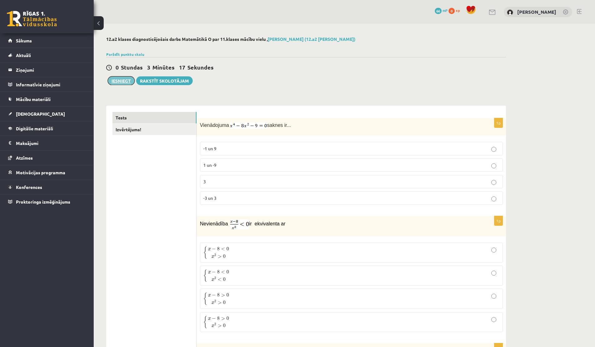
click at [130, 81] on button "Iesniegt" at bounding box center [121, 80] width 27 height 9
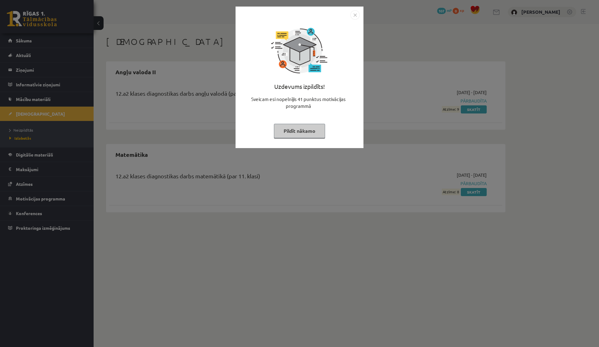
click at [356, 16] on img "Close" at bounding box center [355, 14] width 9 height 9
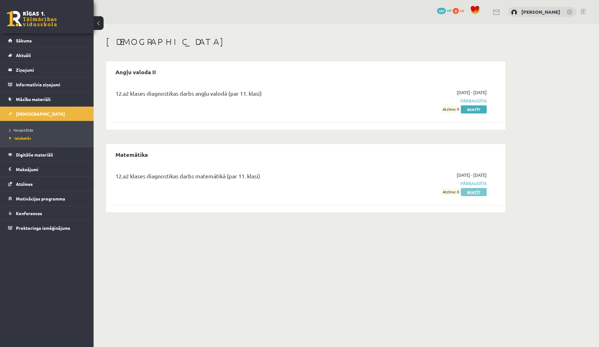
click at [470, 192] on link "Skatīt" at bounding box center [474, 192] width 26 height 8
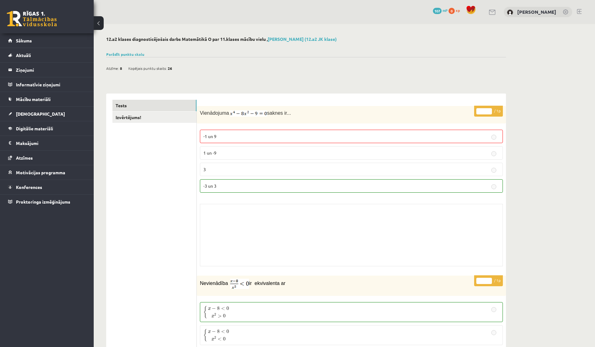
click at [300, 139] on p "-1 un 9" at bounding box center [351, 136] width 296 height 7
drag, startPoint x: 168, startPoint y: 68, endPoint x: 173, endPoint y: 68, distance: 5.6
click at [173, 68] on div "Atzīme: 8 Kopējais punktu skaits: 26" at bounding box center [142, 68] width 72 height 9
click at [142, 116] on link "Izvērtējums!" at bounding box center [154, 118] width 84 height 12
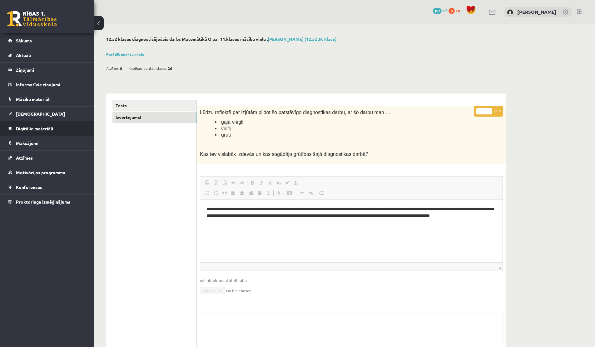
click at [20, 133] on link "Digitālie materiāli" at bounding box center [47, 128] width 78 height 14
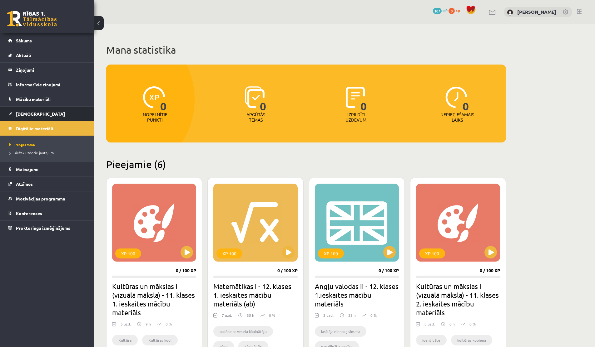
click at [24, 116] on span "[DEMOGRAPHIC_DATA]" at bounding box center [40, 114] width 49 height 6
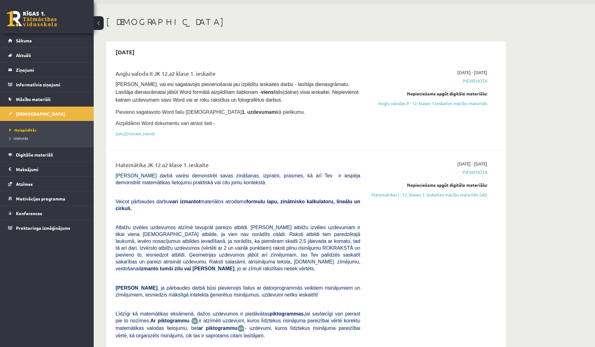
scroll to position [21, 0]
click at [20, 136] on link "Izlabotās" at bounding box center [48, 138] width 78 height 6
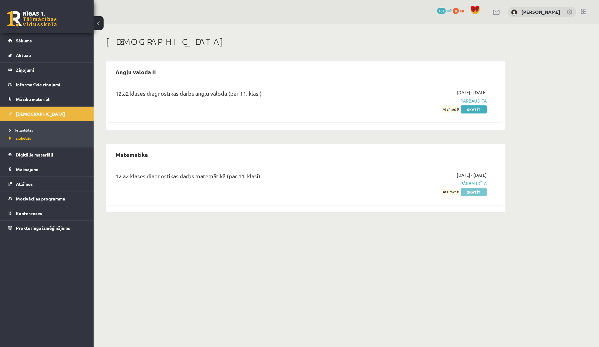
click at [481, 194] on link "Skatīt" at bounding box center [474, 192] width 26 height 8
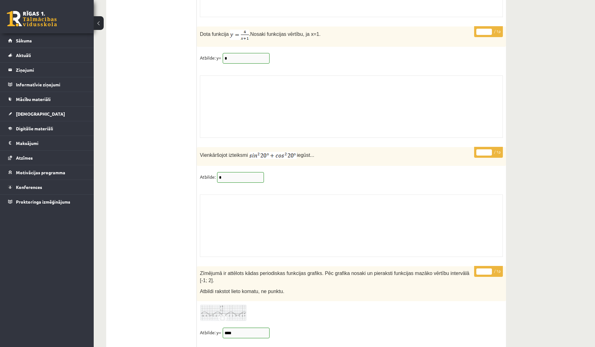
scroll to position [5085, 0]
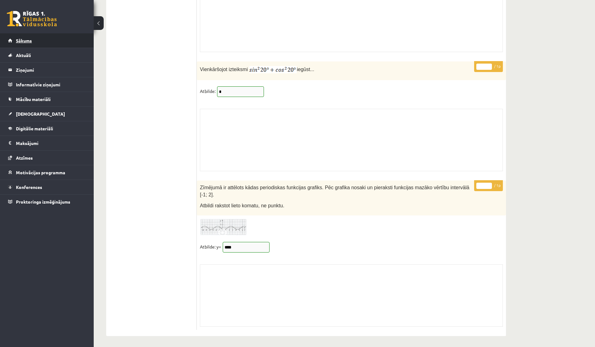
click at [40, 45] on link "Sākums" at bounding box center [47, 40] width 78 height 14
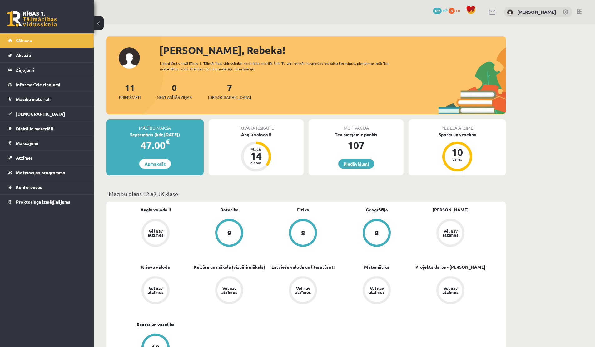
click at [347, 164] on link "Piedāvājumi" at bounding box center [356, 164] width 36 height 10
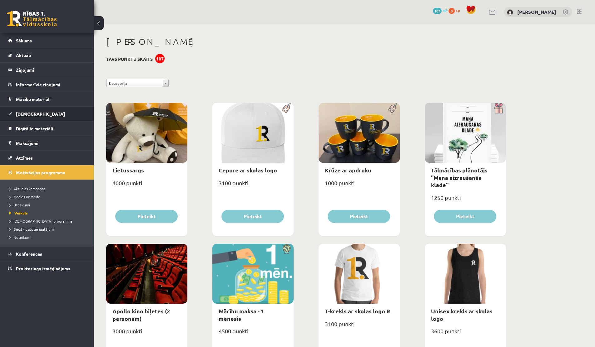
click at [38, 116] on link "[DEMOGRAPHIC_DATA]" at bounding box center [47, 114] width 78 height 14
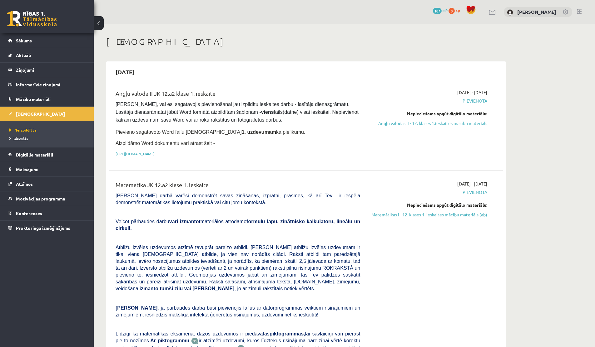
click at [24, 138] on span "Izlabotās" at bounding box center [18, 138] width 19 height 5
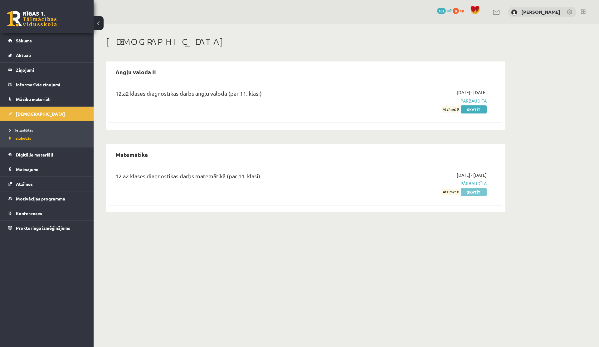
click at [465, 193] on link "Skatīt" at bounding box center [474, 192] width 26 height 8
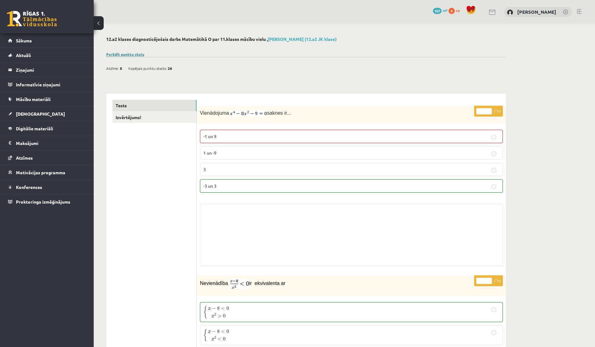
click at [139, 53] on link "Parādīt punktu skalu" at bounding box center [125, 54] width 38 height 5
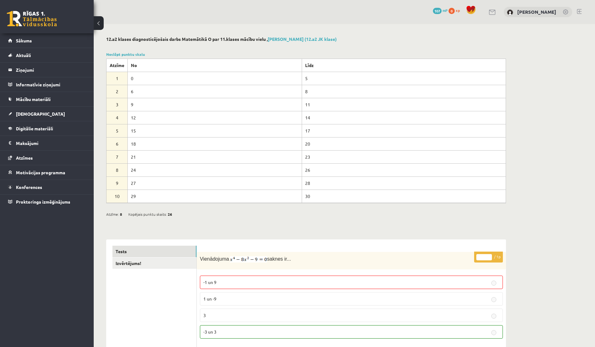
click at [306, 170] on td "26" at bounding box center [404, 170] width 204 height 13
click at [131, 56] on link "Noslēpt punktu skalu" at bounding box center [125, 54] width 39 height 5
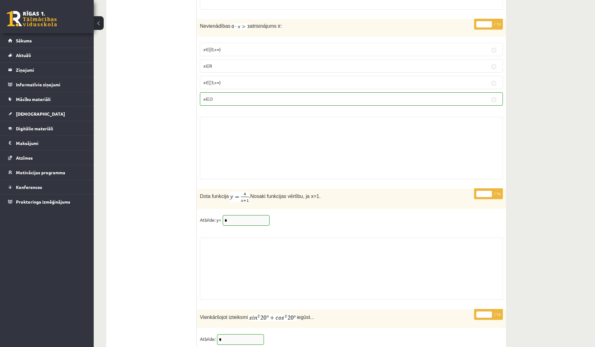
scroll to position [5085, 0]
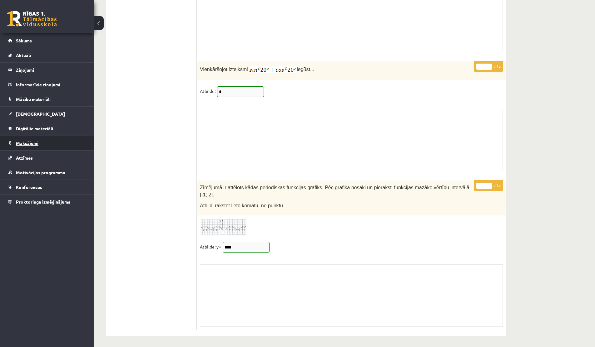
click at [32, 140] on legend "Maksājumi 0" at bounding box center [51, 143] width 70 height 14
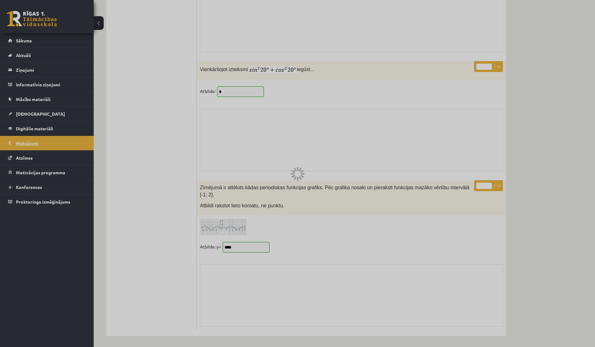
scroll to position [95, 0]
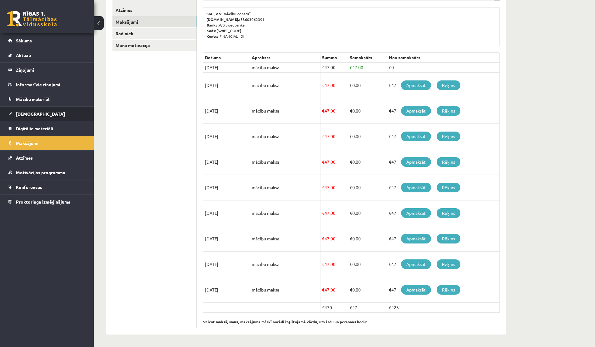
click at [37, 119] on link "[DEMOGRAPHIC_DATA]" at bounding box center [47, 114] width 78 height 14
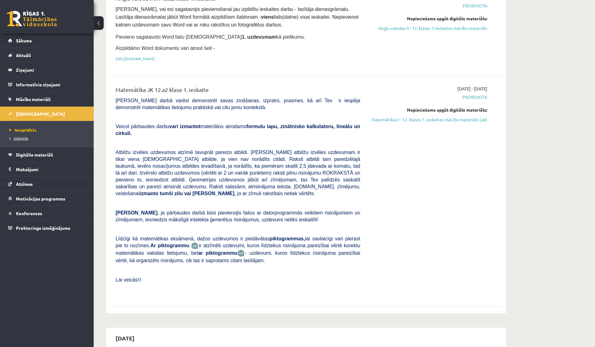
click at [25, 139] on span "Izlabotās" at bounding box center [18, 138] width 19 height 5
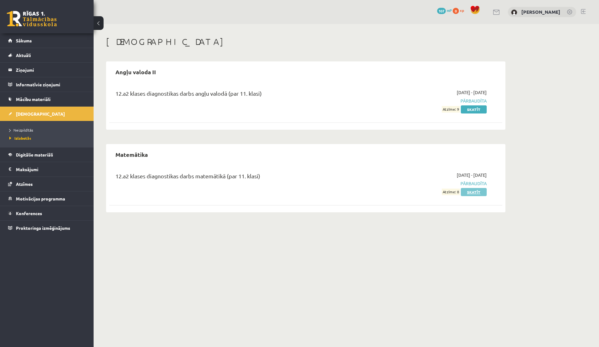
click at [473, 192] on link "Skatīt" at bounding box center [474, 192] width 26 height 8
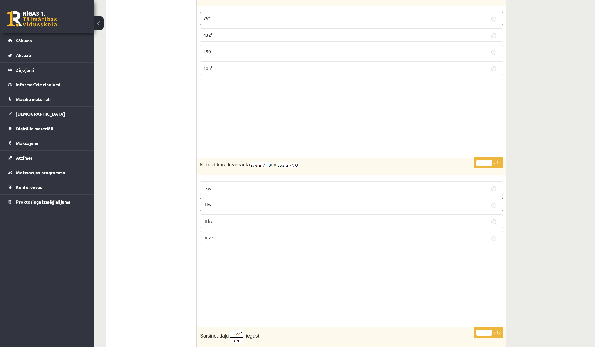
scroll to position [2951, 0]
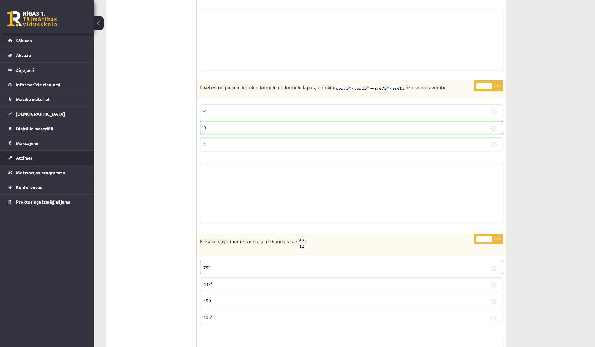
click at [29, 155] on span "Atzīmes" at bounding box center [24, 158] width 17 height 6
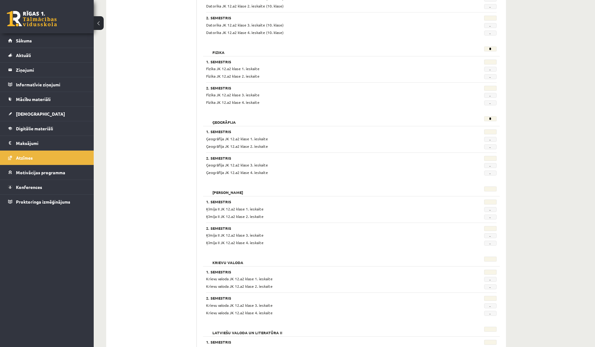
scroll to position [78, 0]
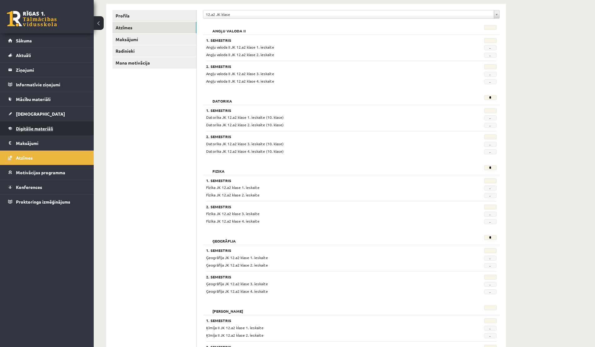
click at [30, 130] on span "Digitālie materiāli" at bounding box center [34, 129] width 37 height 6
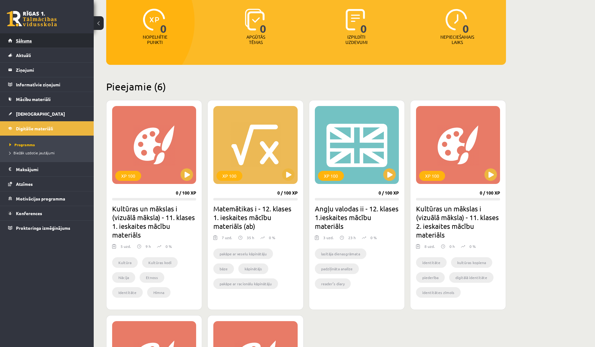
click at [25, 41] on span "Sākums" at bounding box center [24, 41] width 16 height 6
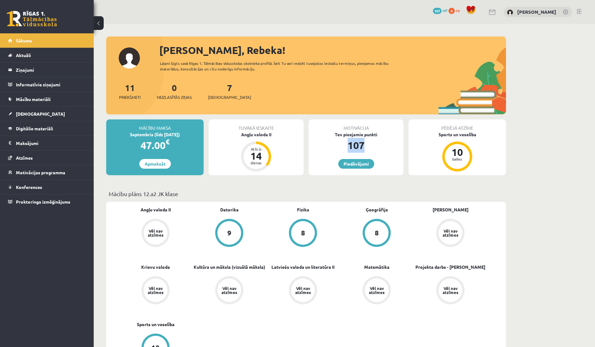
drag, startPoint x: 344, startPoint y: 148, endPoint x: 367, endPoint y: 148, distance: 22.5
click at [367, 148] on div "107" at bounding box center [355, 145] width 95 height 15
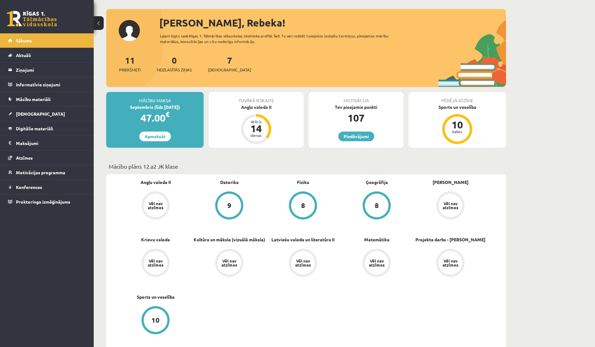
scroll to position [27, 0]
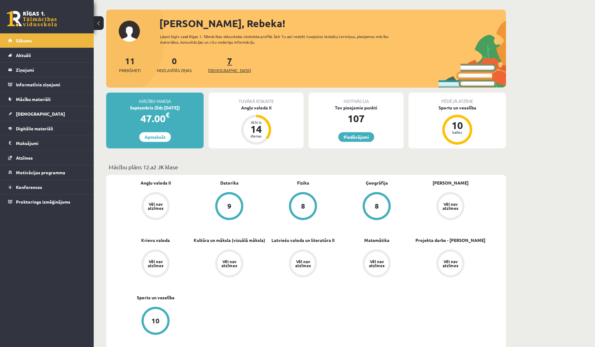
click at [220, 63] on link "7 Ieskaites" at bounding box center [229, 64] width 43 height 18
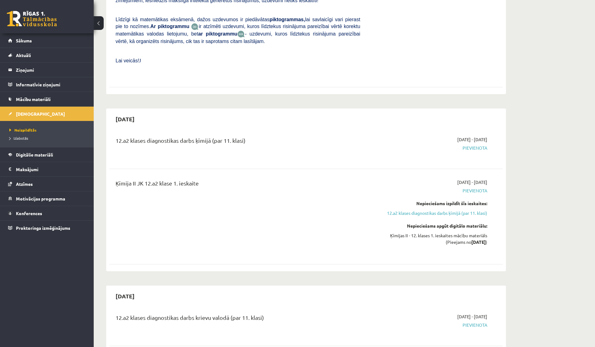
scroll to position [398, 0]
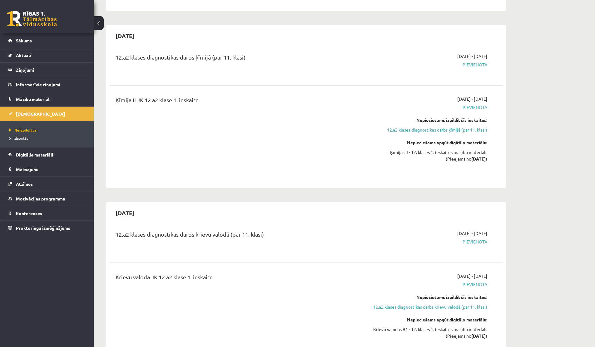
drag, startPoint x: 464, startPoint y: 159, endPoint x: 481, endPoint y: 159, distance: 17.5
click at [481, 159] on strong "[DATE]" at bounding box center [478, 159] width 14 height 6
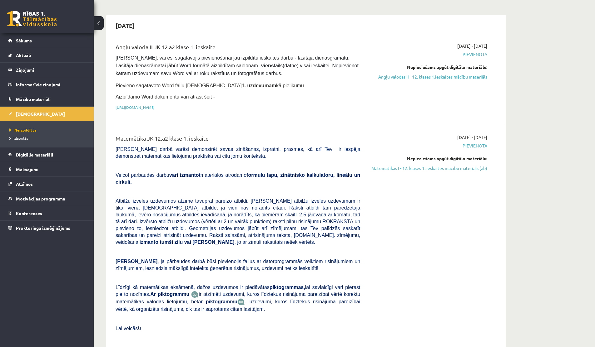
scroll to position [0, 0]
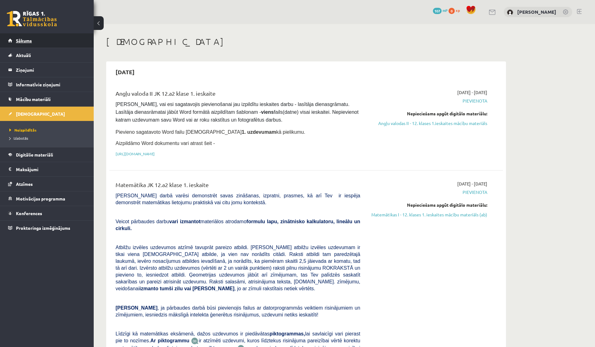
click at [14, 38] on link "Sākums" at bounding box center [47, 40] width 78 height 14
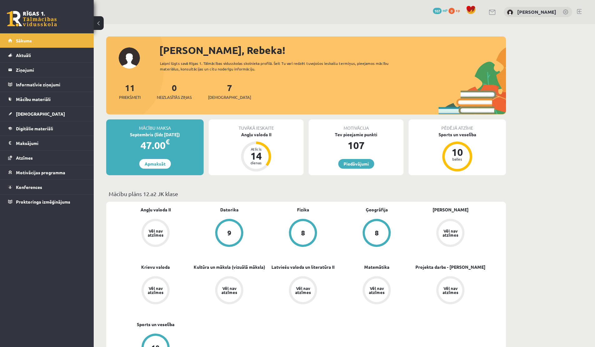
drag, startPoint x: 162, startPoint y: 134, endPoint x: 180, endPoint y: 134, distance: 17.5
click at [180, 134] on div "Septembris (līdz [DATE])" at bounding box center [154, 134] width 97 height 7
click at [358, 157] on div "Motivācija Tev pieejamie punkti 107 [GEOGRAPHIC_DATA]" at bounding box center [355, 148] width 95 height 56
click at [357, 163] on link "Piedāvājumi" at bounding box center [356, 164] width 36 height 10
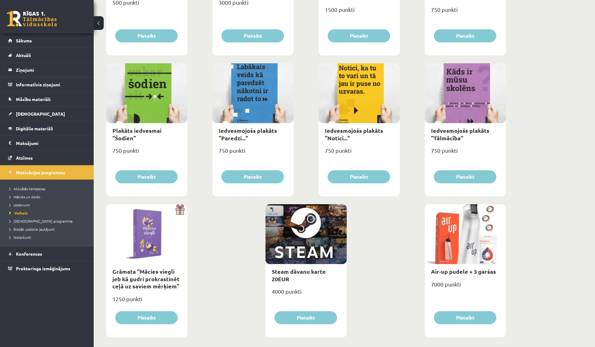
scroll to position [612, 0]
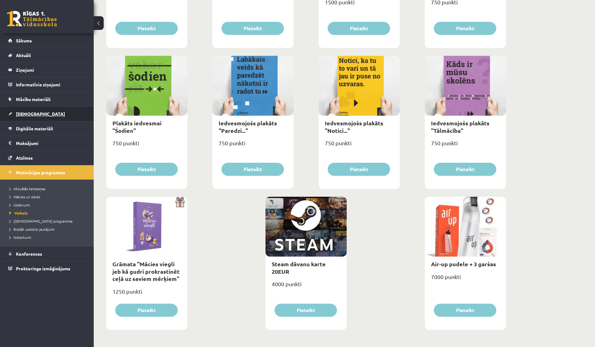
click at [30, 110] on link "[DEMOGRAPHIC_DATA]" at bounding box center [47, 114] width 78 height 14
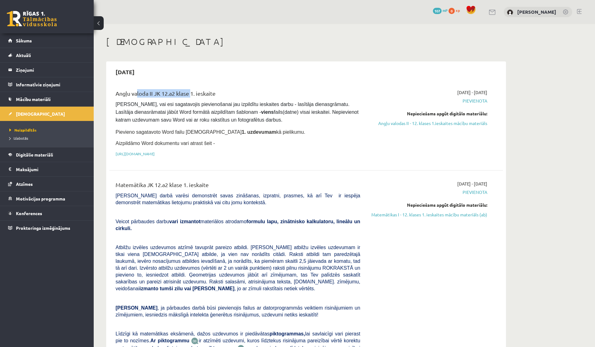
drag, startPoint x: 134, startPoint y: 95, endPoint x: 190, endPoint y: 90, distance: 56.7
click at [190, 90] on div "Angļu valoda II JK 12.a2 klase 1. ieskaite" at bounding box center [238, 95] width 244 height 12
